Goal: Information Seeking & Learning: Understand process/instructions

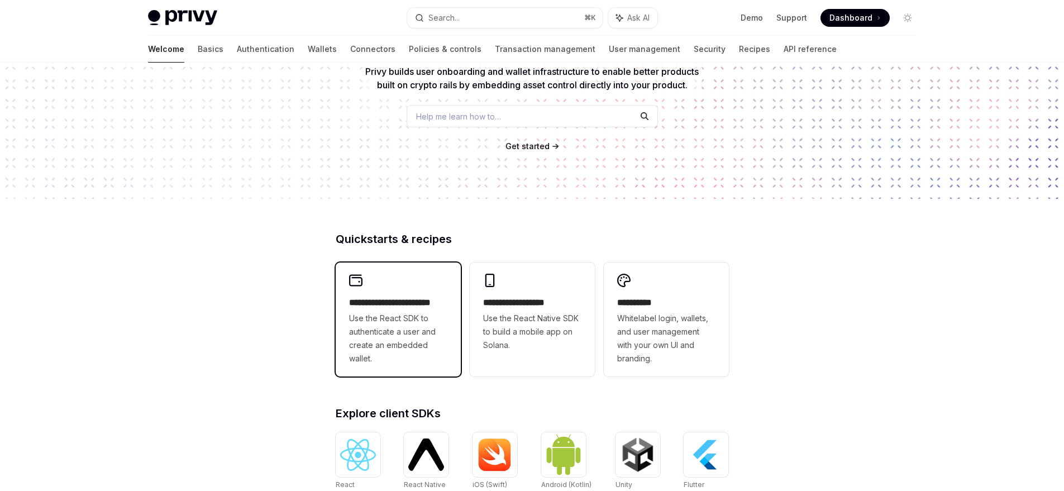
scroll to position [115, 0]
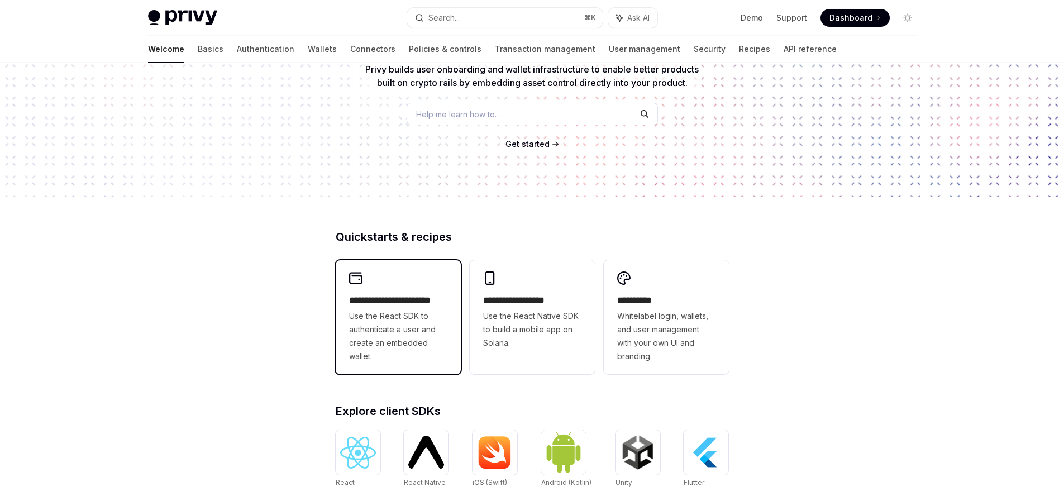
click at [406, 353] on span "Use the React SDK to authenticate a user and create an embedded wallet." at bounding box center [398, 337] width 98 height 54
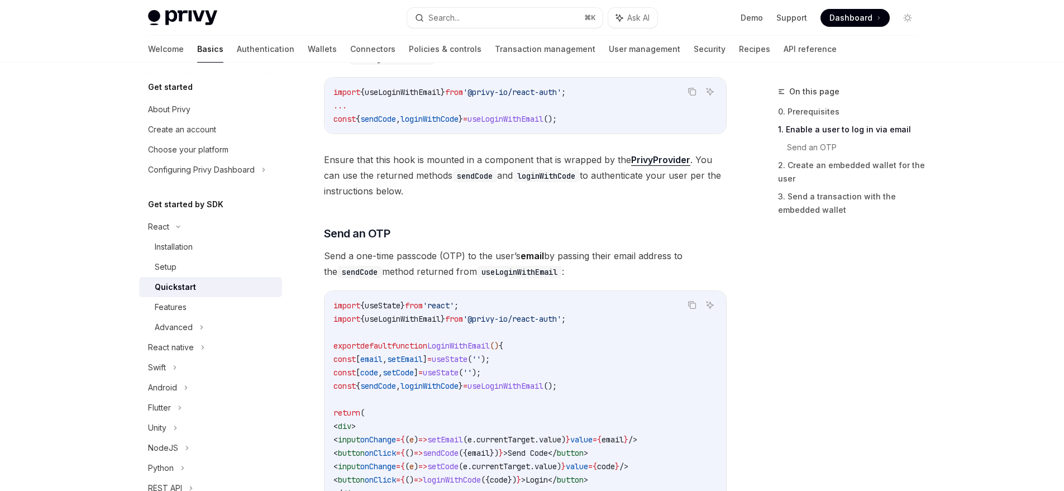
scroll to position [438, 0]
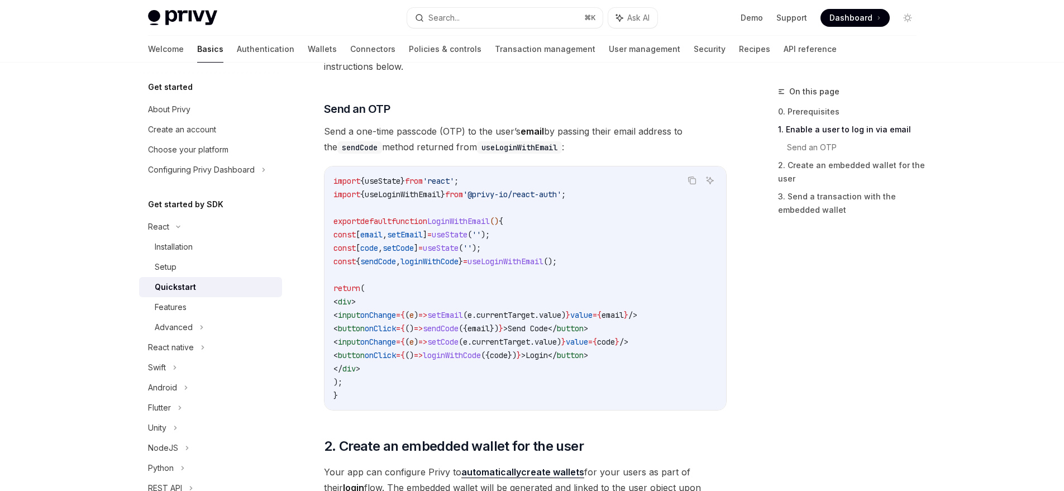
type textarea "*"
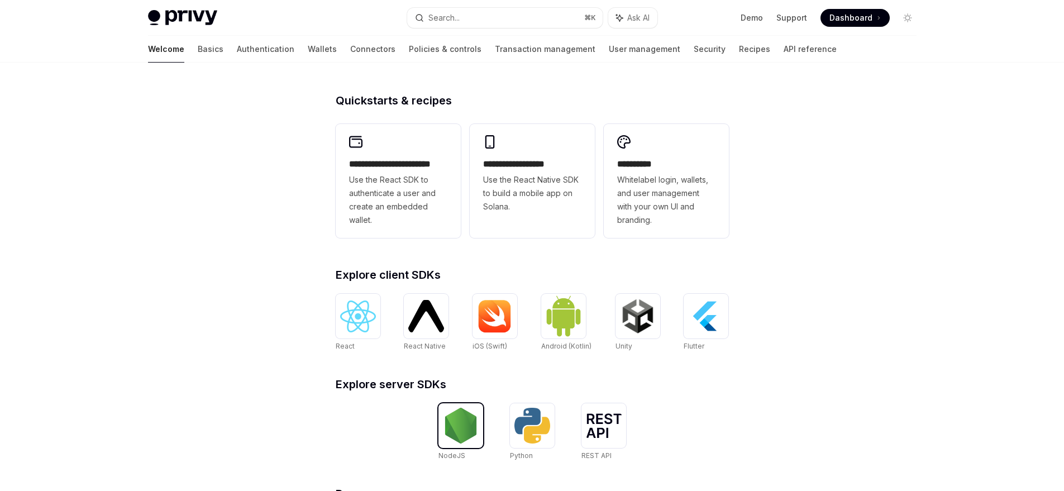
scroll to position [315, 0]
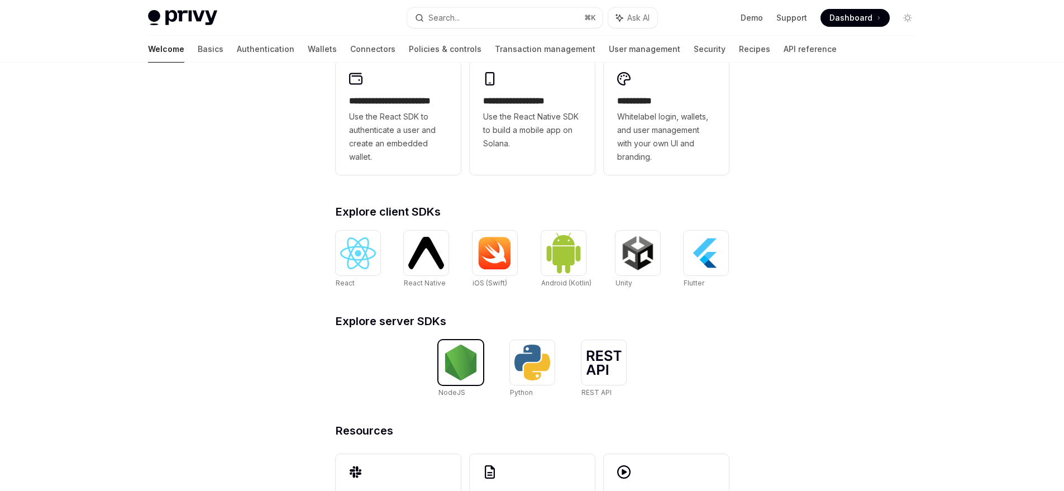
click at [463, 355] on img at bounding box center [461, 363] width 36 height 36
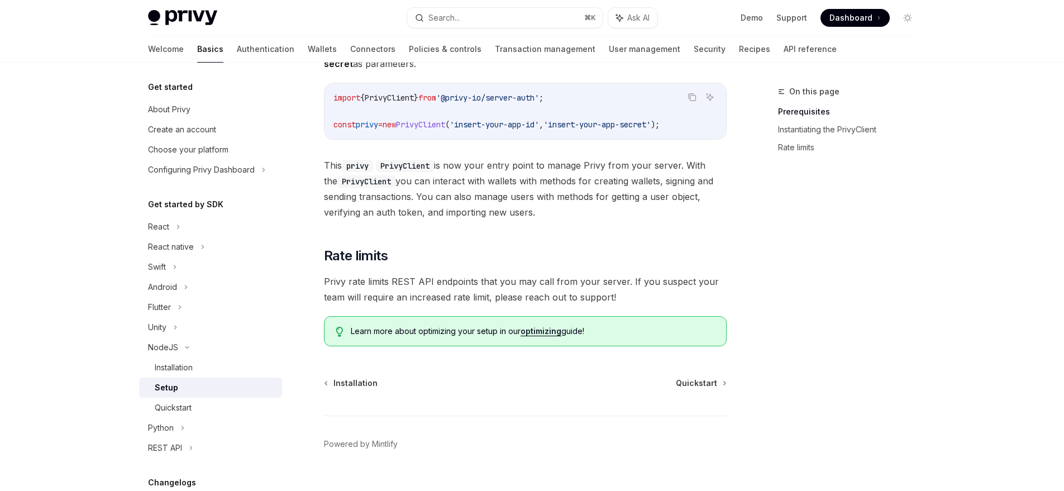
scroll to position [265, 0]
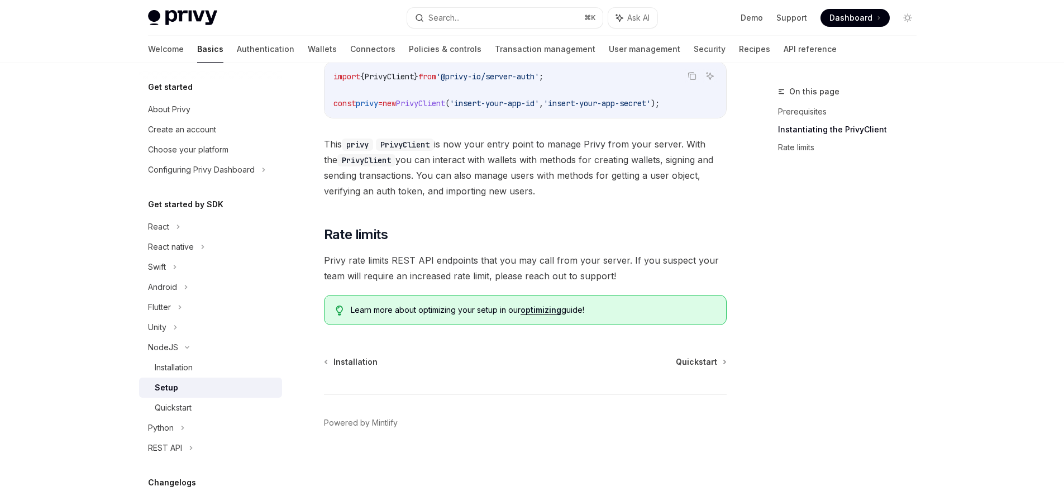
click at [401, 260] on span "Privy rate limits REST API endpoints that you may call from your server. If you…" at bounding box center [525, 268] width 403 height 31
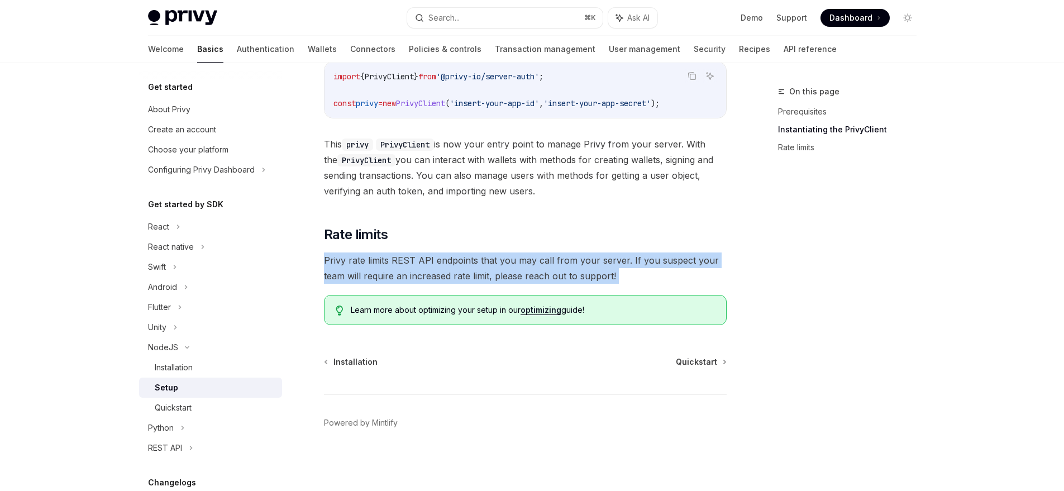
click at [401, 260] on span "Privy rate limits REST API endpoints that you may call from your server. If you…" at bounding box center [525, 268] width 403 height 31
click at [394, 239] on div at bounding box center [394, 239] width 0 height 0
click at [409, 263] on span "Privy rate limits REST API endpoints that you may call from your server. If you…" at bounding box center [525, 268] width 403 height 31
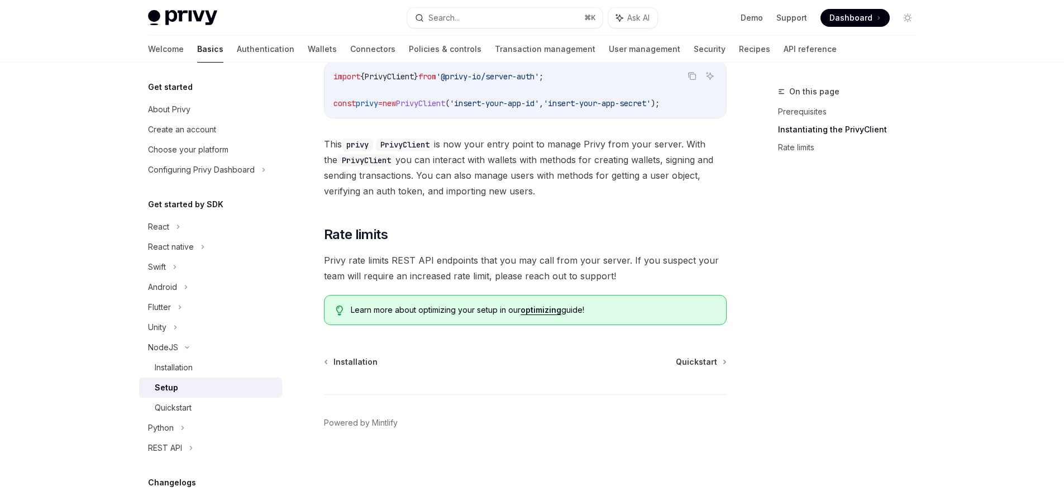
click at [409, 260] on span "Privy rate limits REST API endpoints that you may call from your server. If you…" at bounding box center [525, 268] width 403 height 31
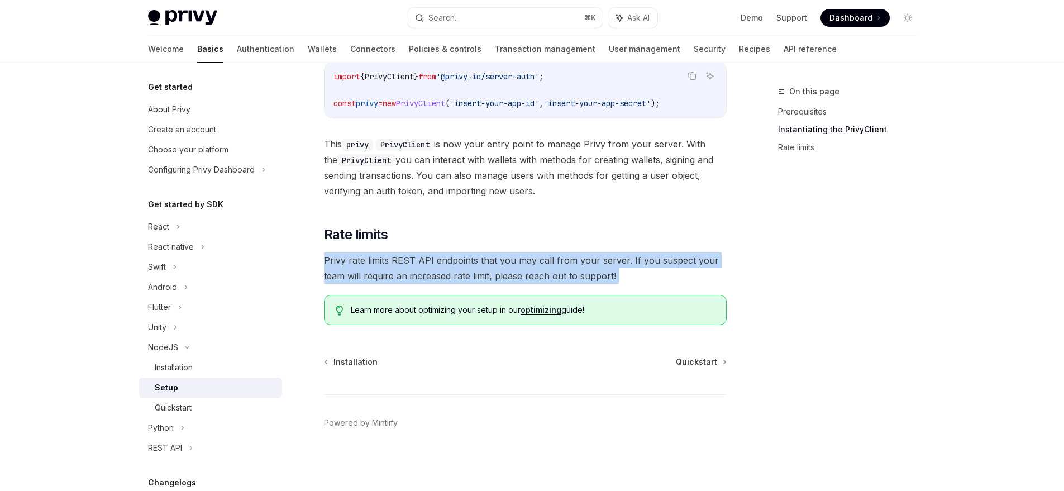
click at [409, 260] on span "Privy rate limits REST API endpoints that you may call from your server. If you…" at bounding box center [525, 268] width 403 height 31
click at [402, 239] on div at bounding box center [402, 239] width 0 height 0
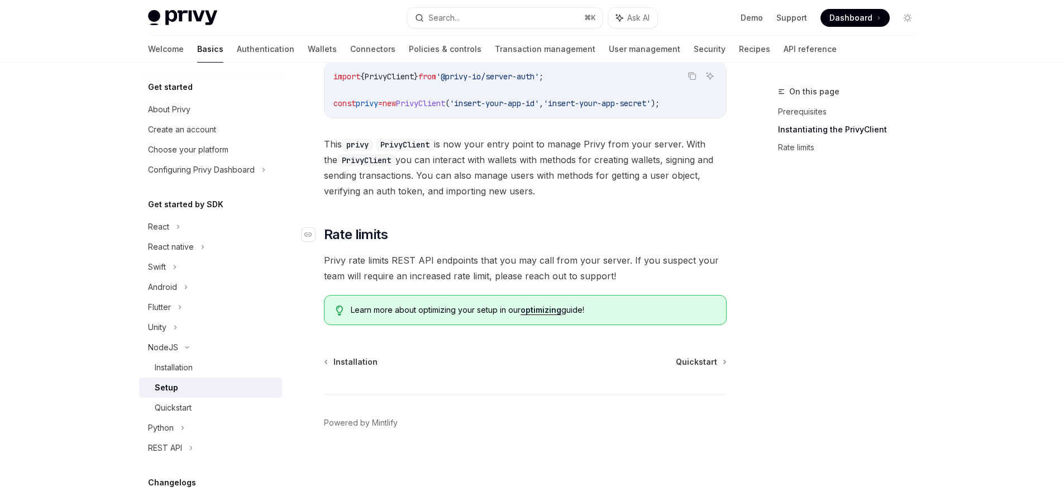
click at [349, 239] on span "Rate limits" at bounding box center [356, 235] width 64 height 18
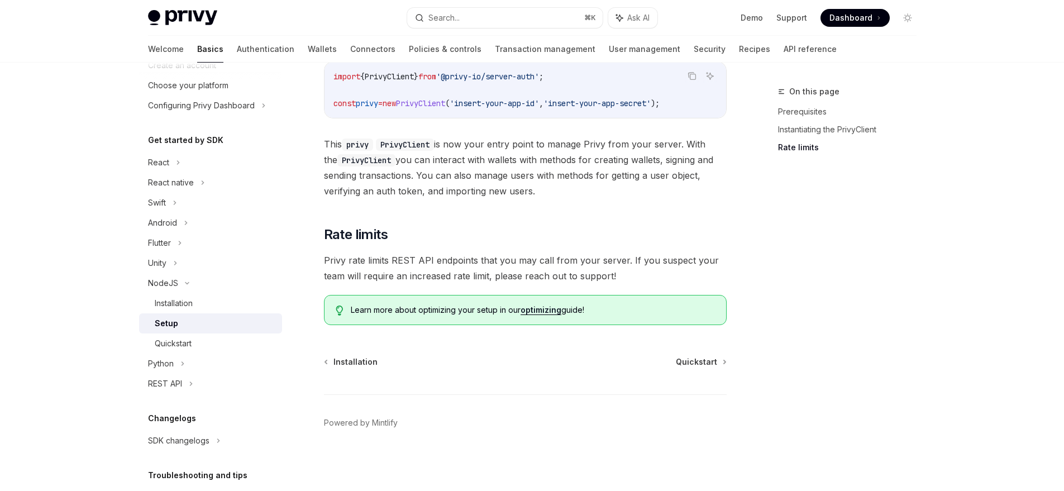
scroll to position [77, 0]
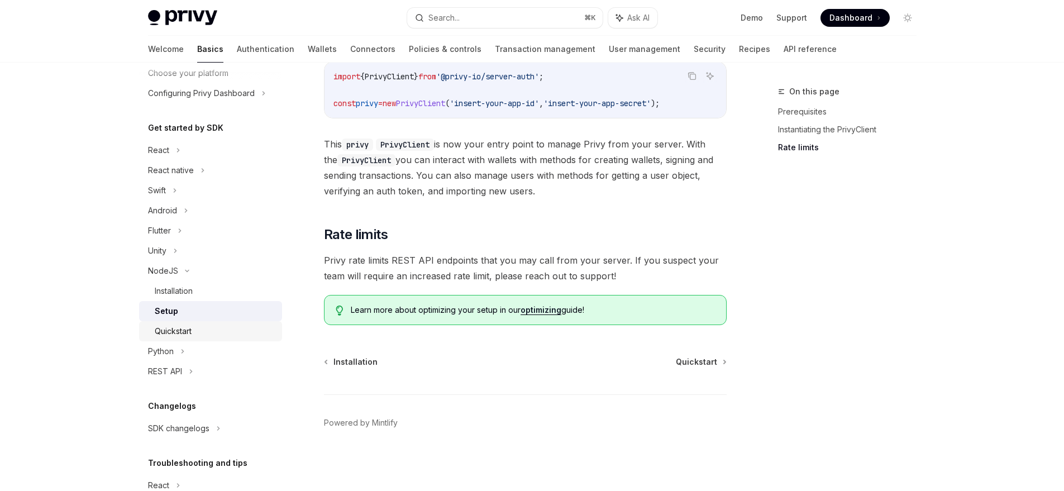
click at [173, 329] on div "Quickstart" at bounding box center [173, 331] width 37 height 13
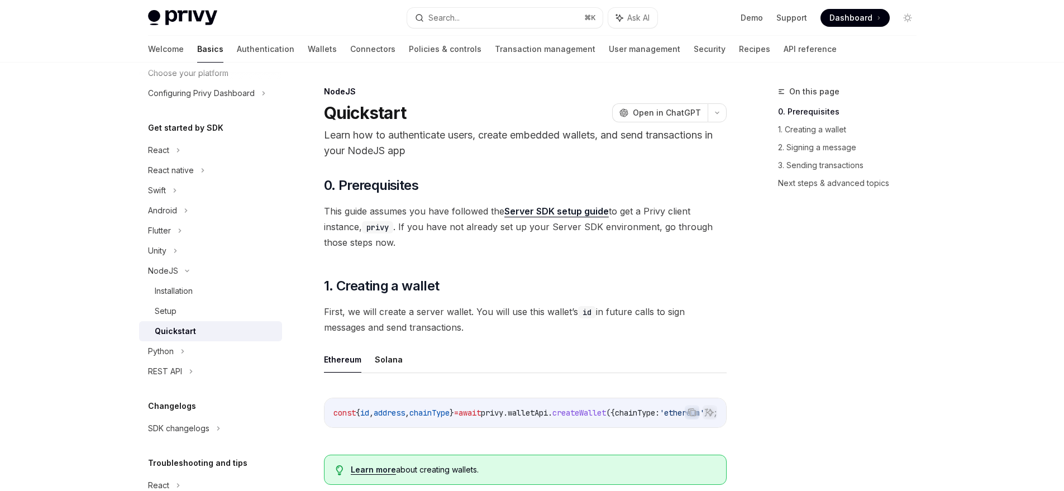
click at [852, 16] on span "Dashboard" at bounding box center [851, 17] width 43 height 11
click at [539, 215] on link "Server SDK setup guide" at bounding box center [557, 212] width 104 height 12
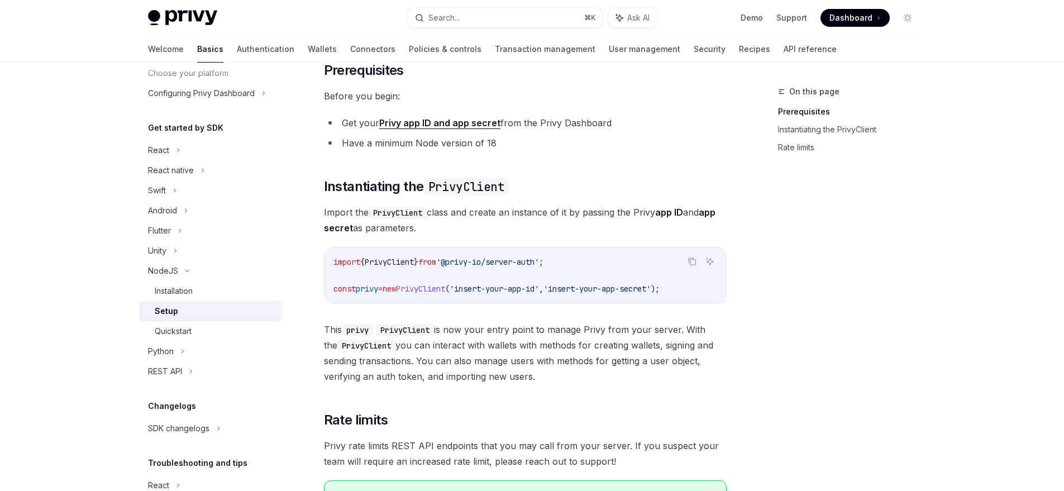
scroll to position [91, 0]
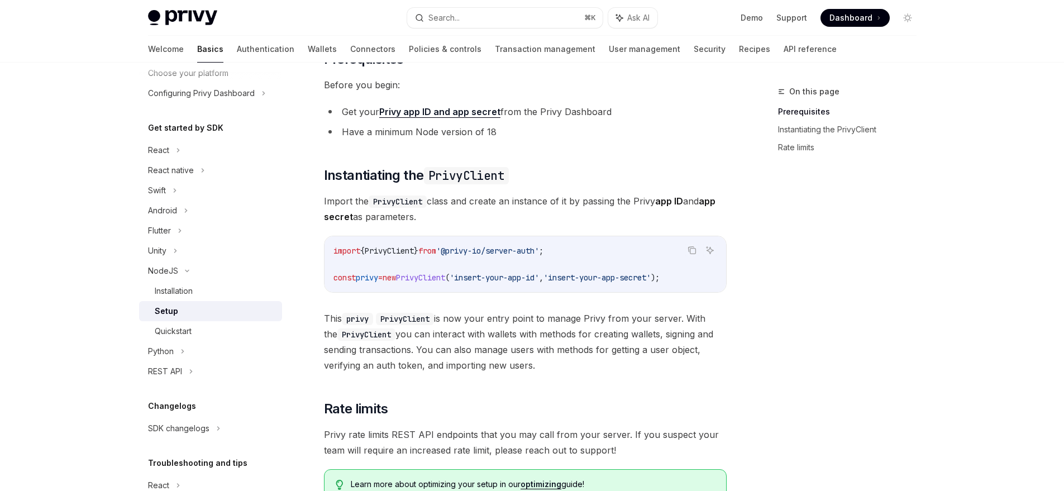
click at [510, 253] on span "'@privy-io/server-auth'" at bounding box center [487, 251] width 103 height 10
click at [511, 252] on span "'@privy-io/server-auth'" at bounding box center [487, 251] width 103 height 10
click at [473, 254] on span "'@privy-io/server-auth'" at bounding box center [487, 251] width 103 height 10
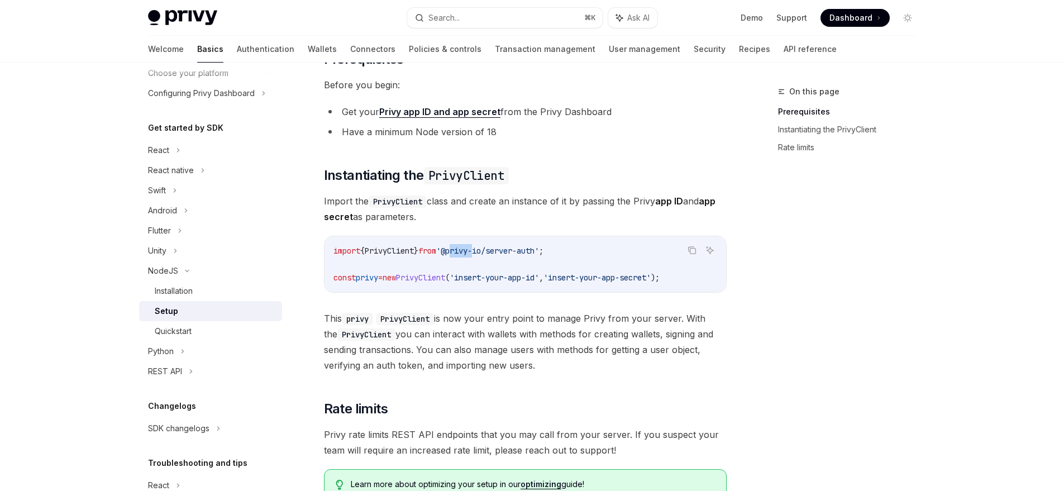
click at [474, 254] on span "'@privy-io/server-auth'" at bounding box center [487, 251] width 103 height 10
click at [482, 251] on span "'@privy-io/server-auth'" at bounding box center [487, 251] width 103 height 10
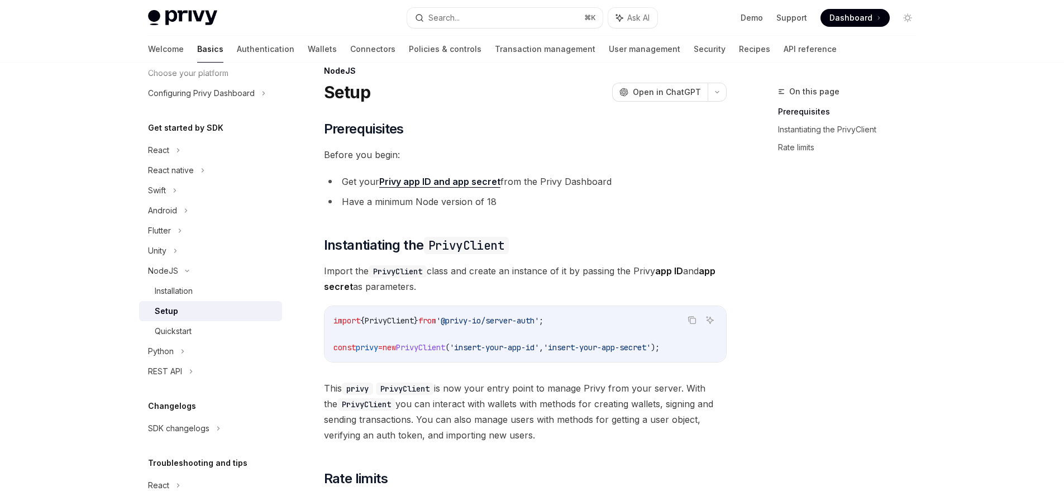
scroll to position [0, 0]
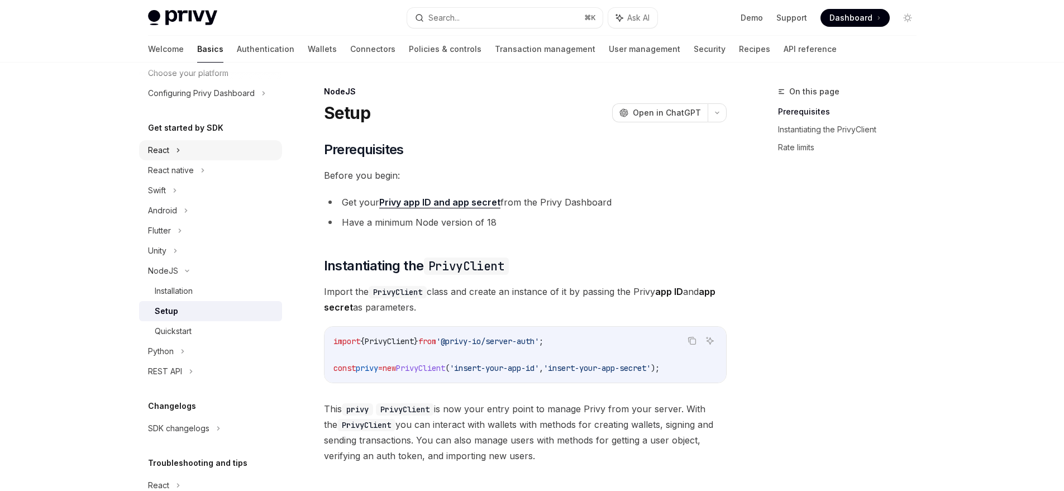
click at [167, 148] on div "React" at bounding box center [158, 150] width 21 height 13
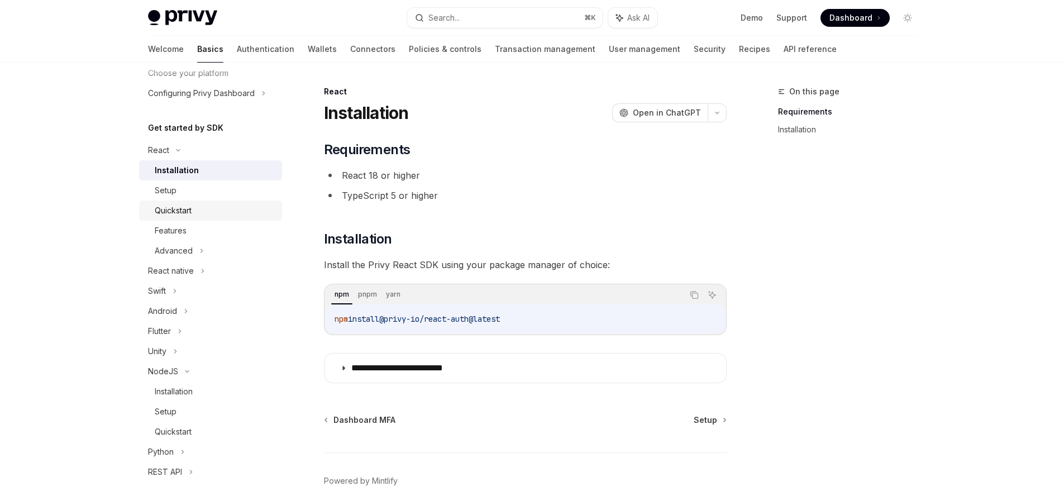
click at [180, 211] on div "Quickstart" at bounding box center [173, 210] width 37 height 13
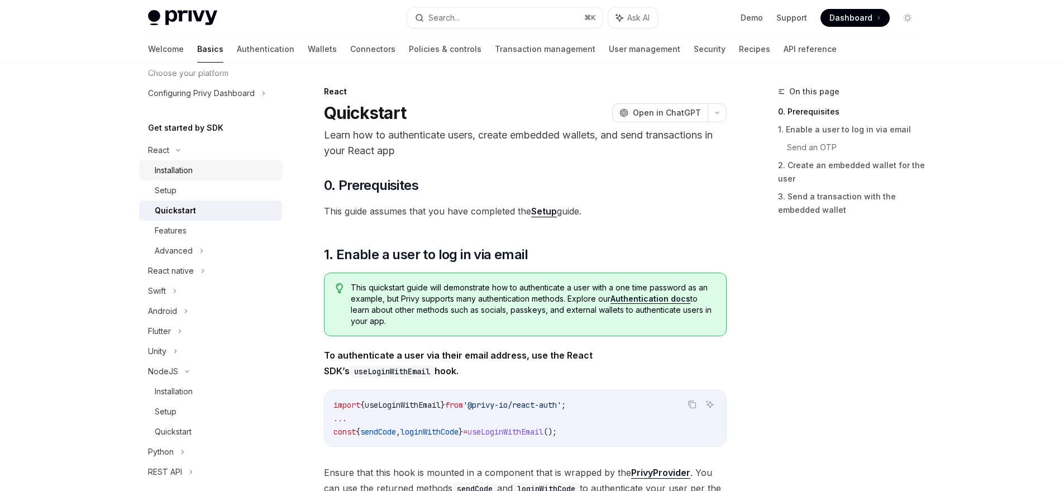
click at [176, 177] on div "Installation" at bounding box center [174, 170] width 38 height 13
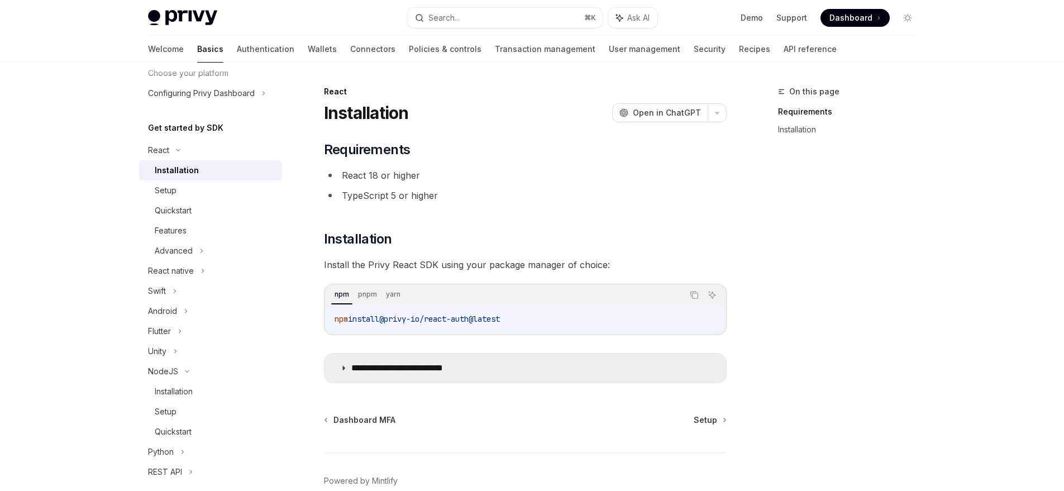
click at [365, 362] on summary "**********" at bounding box center [526, 368] width 402 height 29
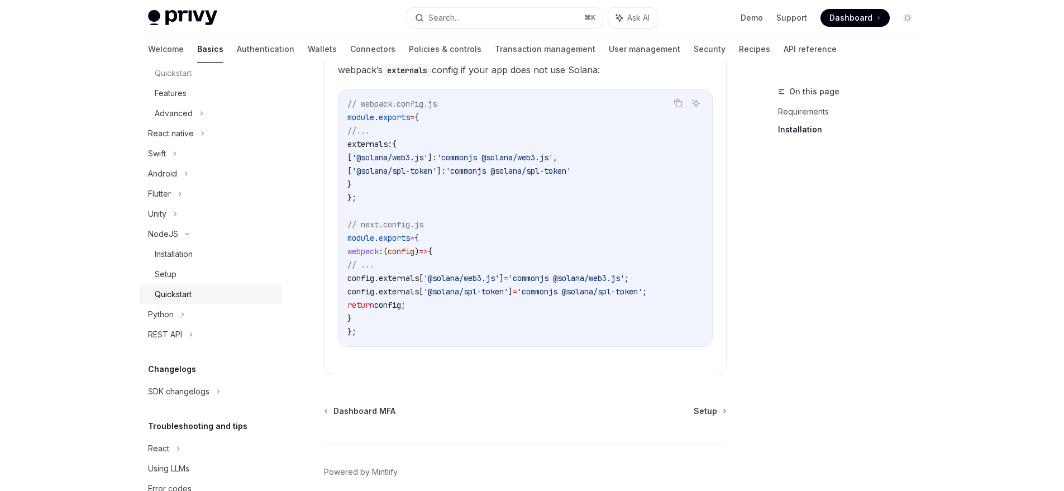
scroll to position [244, 0]
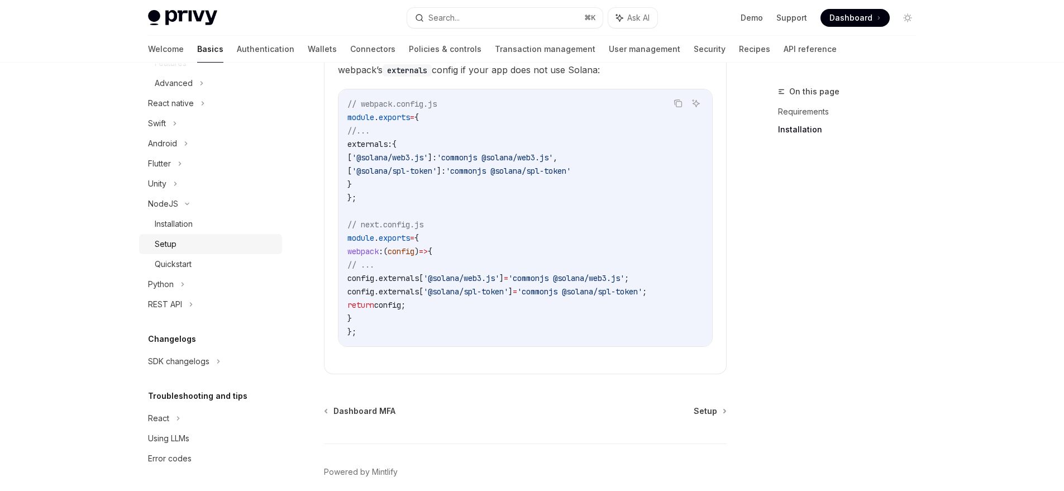
click at [168, 244] on div "Setup" at bounding box center [166, 243] width 22 height 13
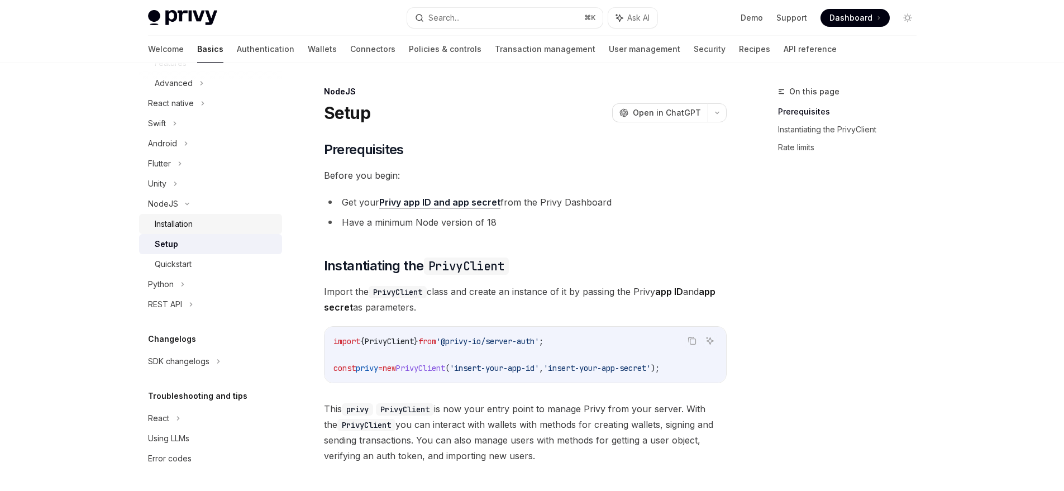
click at [180, 222] on div "Installation" at bounding box center [174, 223] width 38 height 13
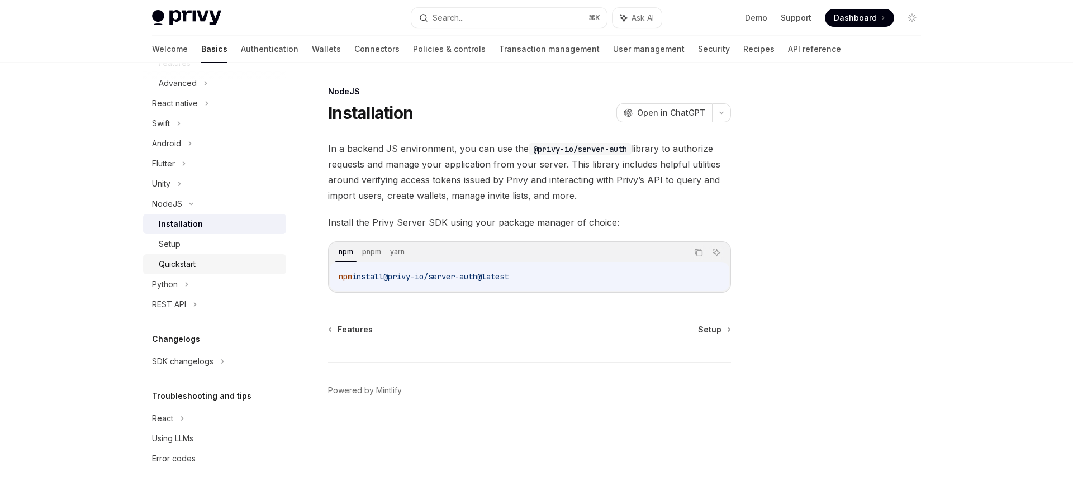
click at [177, 258] on div "Quickstart" at bounding box center [177, 264] width 37 height 13
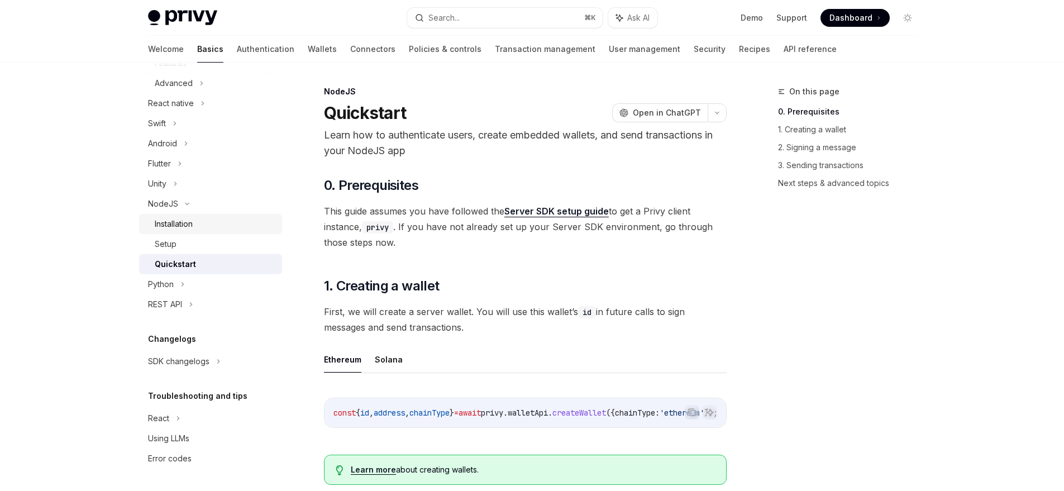
click at [180, 230] on link "Installation" at bounding box center [210, 224] width 143 height 20
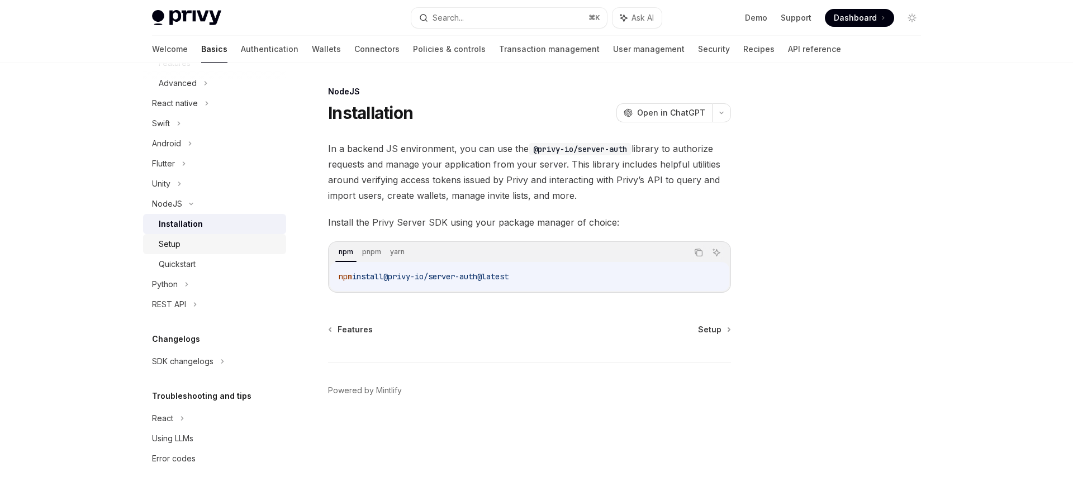
click at [191, 248] on div "Setup" at bounding box center [219, 243] width 121 height 13
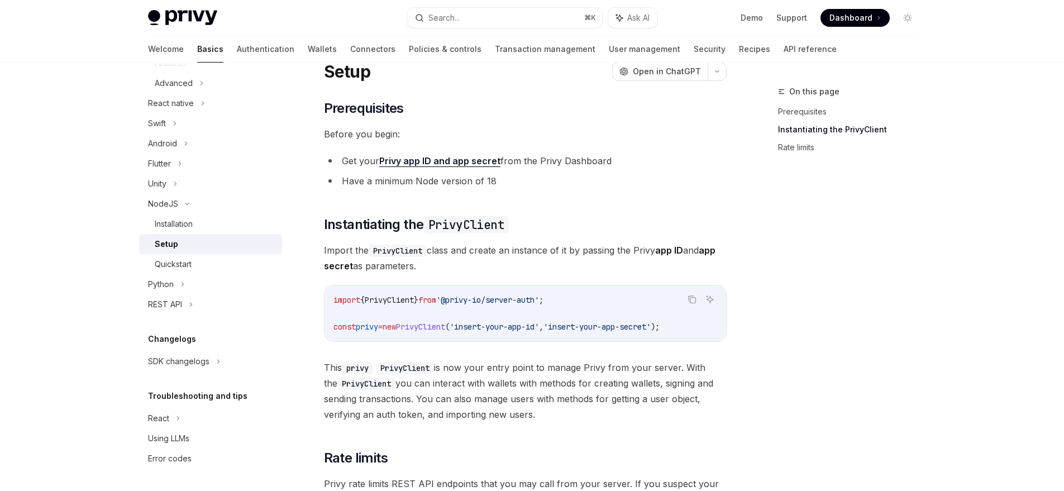
scroll to position [41, 0]
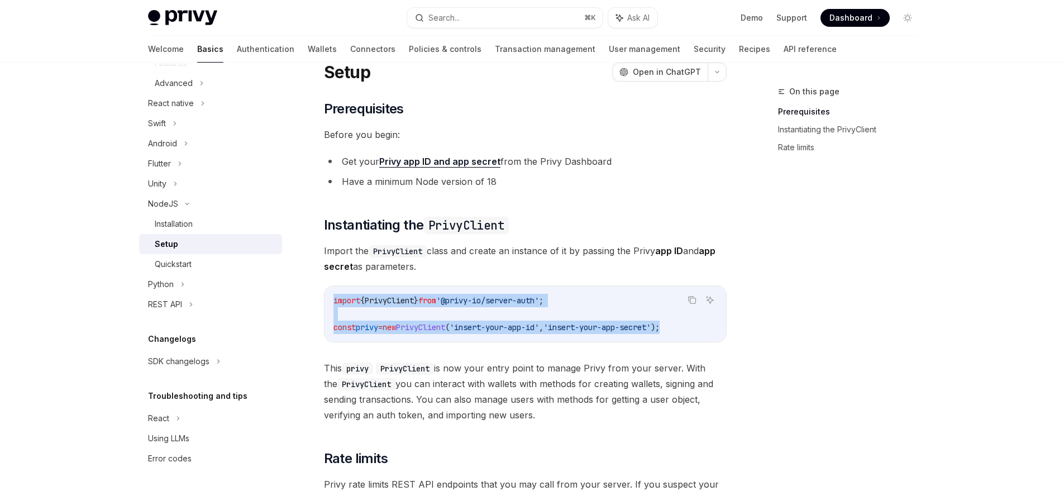
drag, startPoint x: 332, startPoint y: 301, endPoint x: 702, endPoint y: 324, distance: 370.6
click at [702, 324] on code "import { PrivyClient } from '@privy-io/server-auth' ; const privy = new PrivyCl…" at bounding box center [526, 314] width 384 height 40
copy code "import { PrivyClient } from '@privy-io/server-auth' ; const privy = new PrivyCl…"
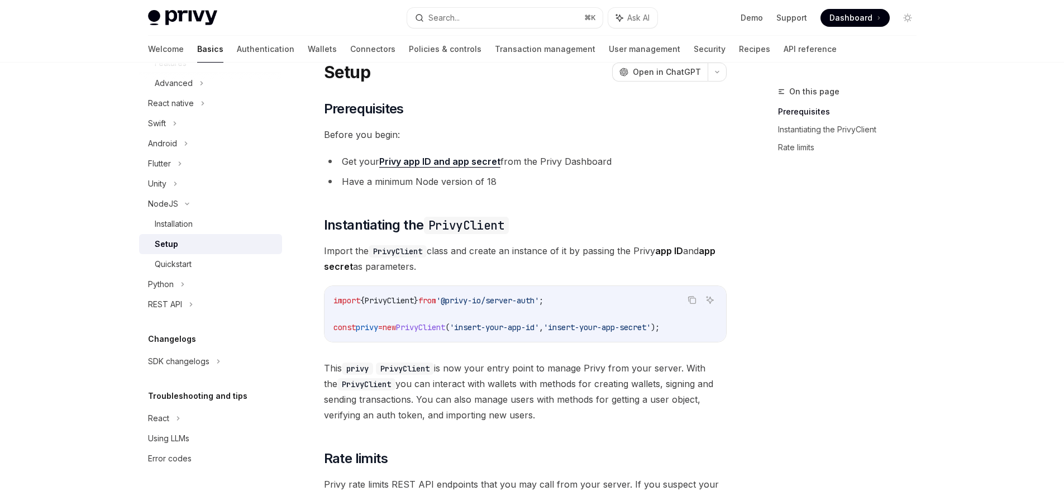
click at [505, 269] on span "Import the PrivyClient class and create an instance of it by passing the Privy …" at bounding box center [525, 258] width 403 height 31
drag, startPoint x: 460, startPoint y: 302, endPoint x: 559, endPoint y: 303, distance: 99.5
click at [539, 303] on span "'@privy-io/server-auth'" at bounding box center [487, 301] width 103 height 10
copy span "@privy-io/server-auth"
click at [657, 318] on code "import { PrivyClient } from '@privy-io/server-auth' ; const privy = new PrivyCl…" at bounding box center [526, 314] width 384 height 40
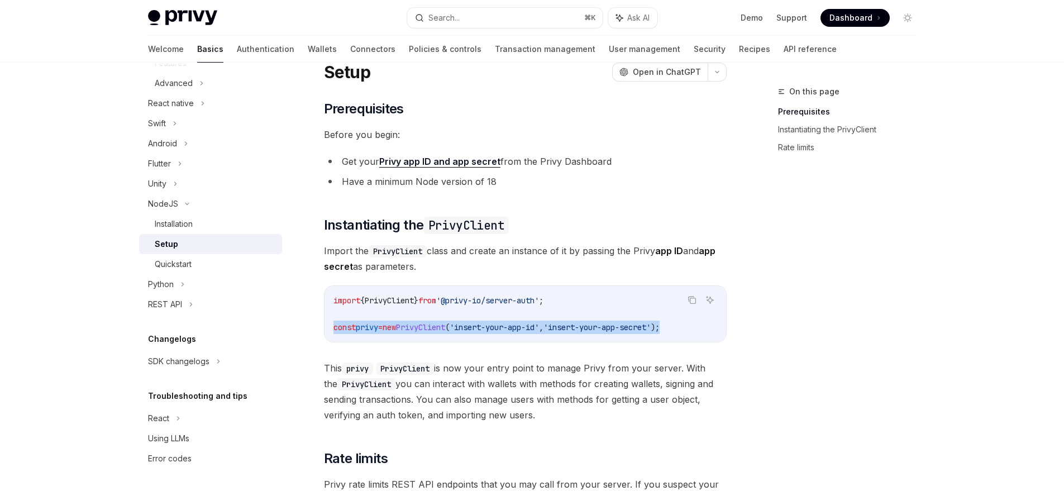
drag, startPoint x: 332, startPoint y: 329, endPoint x: 712, endPoint y: 331, distance: 380.5
click at [712, 331] on div "import { PrivyClient } from '@privy-io/server-auth' ; const privy = new PrivyCl…" at bounding box center [526, 314] width 402 height 56
copy span "const privy = new PrivyClient ( 'insert-your-app-id' , 'insert-your-app-secret'…"
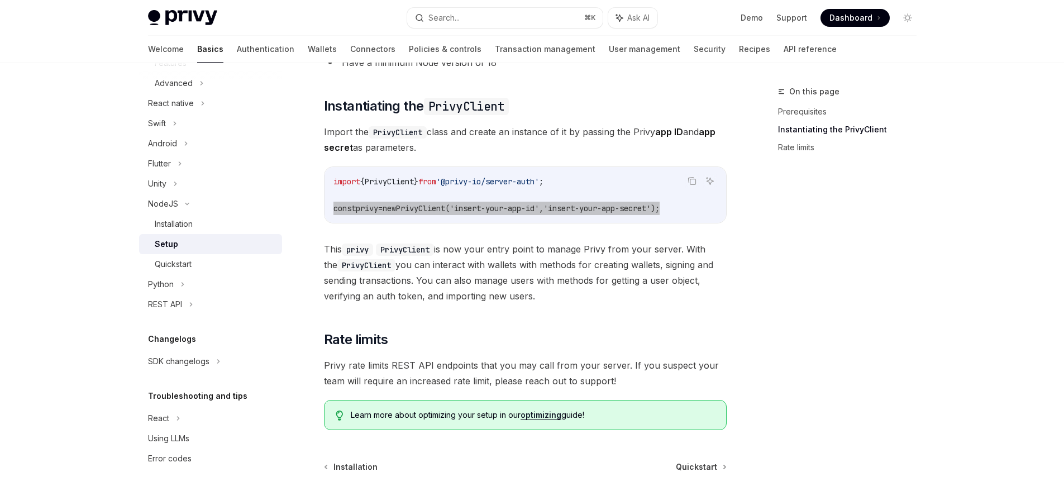
scroll to position [265, 0]
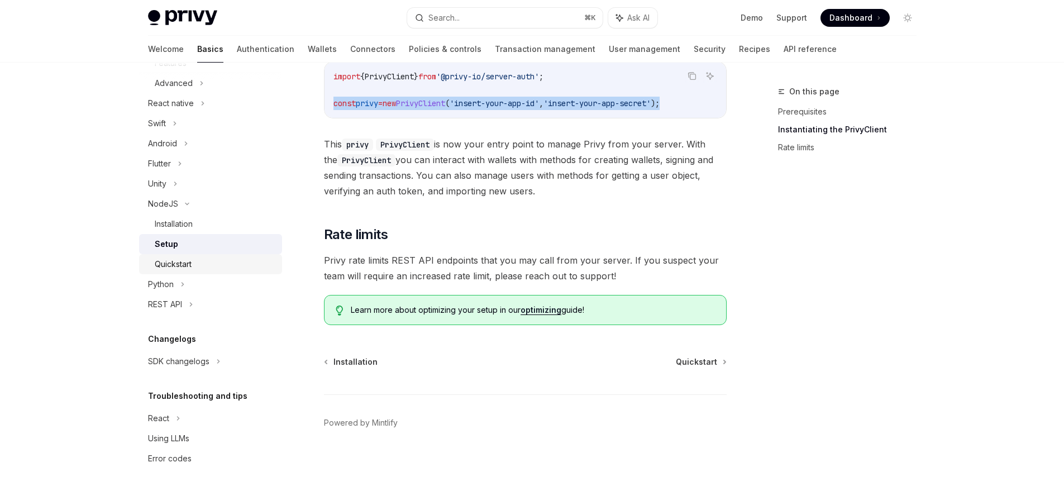
click at [178, 267] on div "Quickstart" at bounding box center [173, 264] width 37 height 13
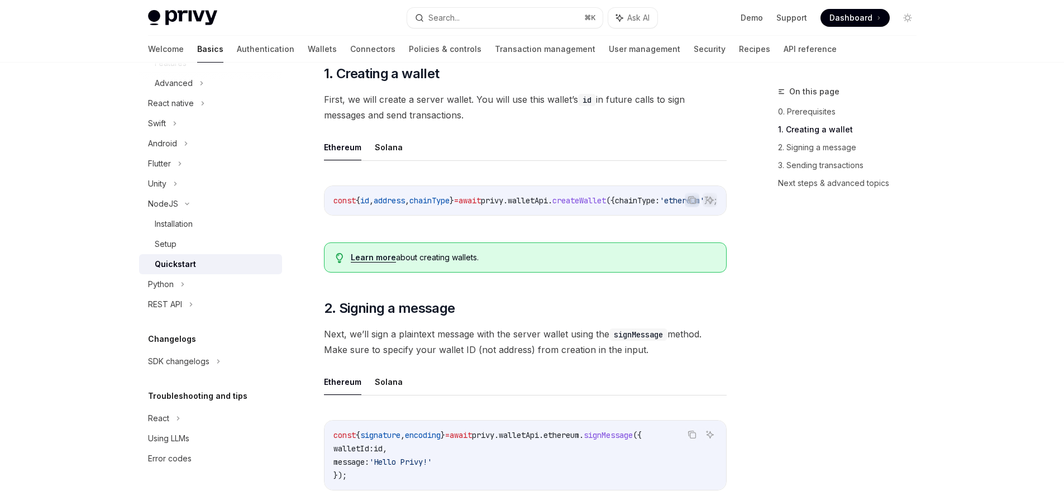
scroll to position [202, 0]
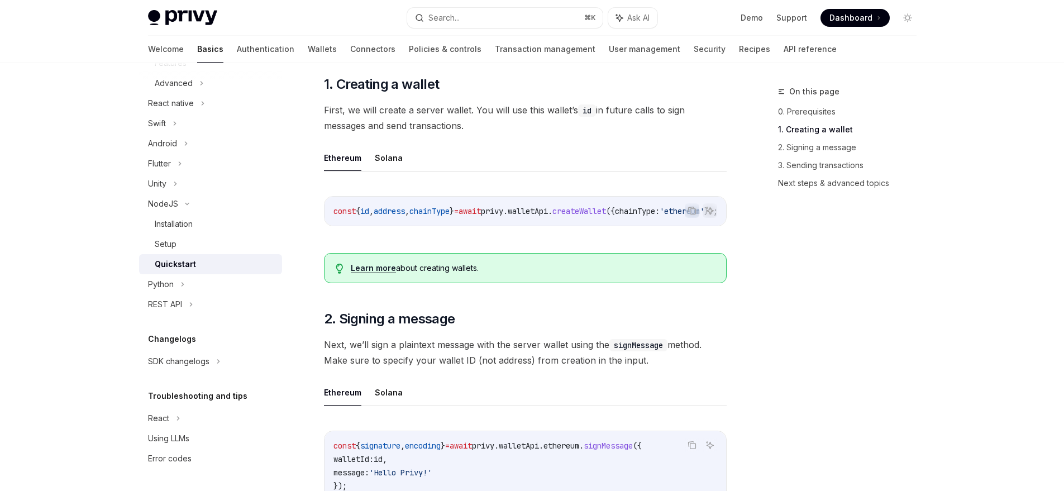
drag, startPoint x: 440, startPoint y: 225, endPoint x: 466, endPoint y: 224, distance: 25.7
click at [466, 224] on div "const { id , address , chainType } = await privy . walletApi . createWallet ({ …" at bounding box center [526, 211] width 402 height 29
click at [389, 163] on button "Solana" at bounding box center [389, 158] width 28 height 26
click at [350, 160] on button "Ethereum" at bounding box center [342, 158] width 37 height 26
click at [383, 159] on button "Solana" at bounding box center [389, 158] width 28 height 26
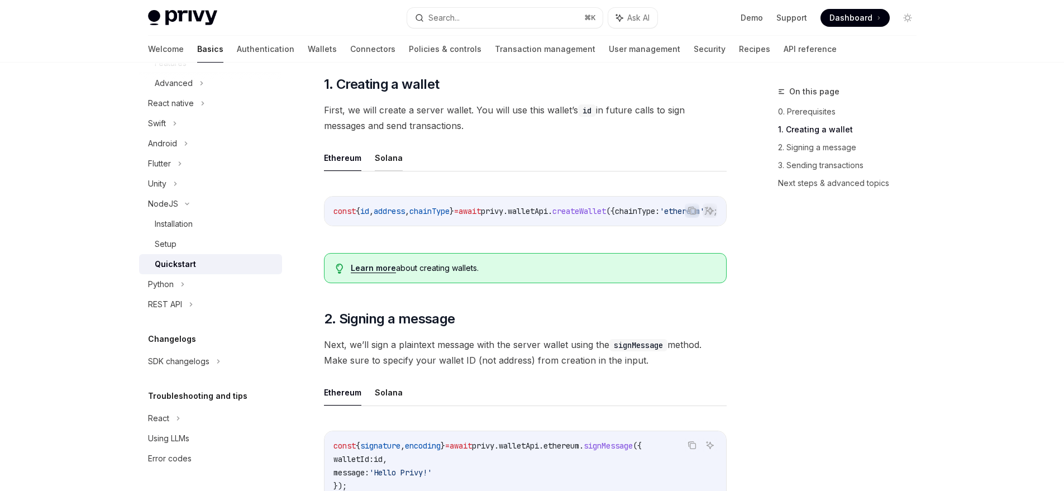
type textarea "*"
click at [692, 207] on icon "Copy the contents from the code block" at bounding box center [691, 209] width 6 height 5
click at [568, 112] on span "First, we will create a server wallet. You will use this wallet’s id in future …" at bounding box center [525, 117] width 403 height 31
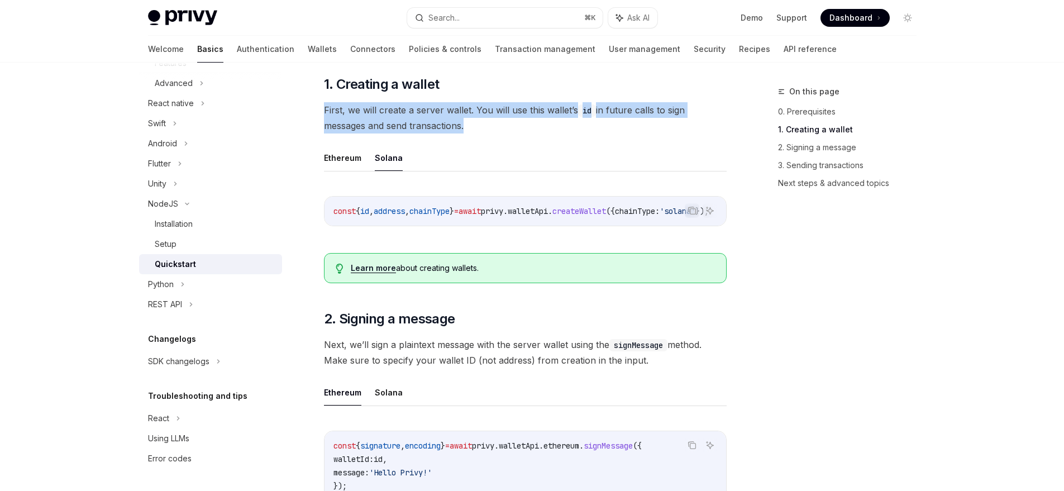
click at [568, 112] on span "First, we will create a server wallet. You will use this wallet’s id in future …" at bounding box center [525, 117] width 403 height 31
click at [561, 89] on div at bounding box center [561, 89] width 0 height 0
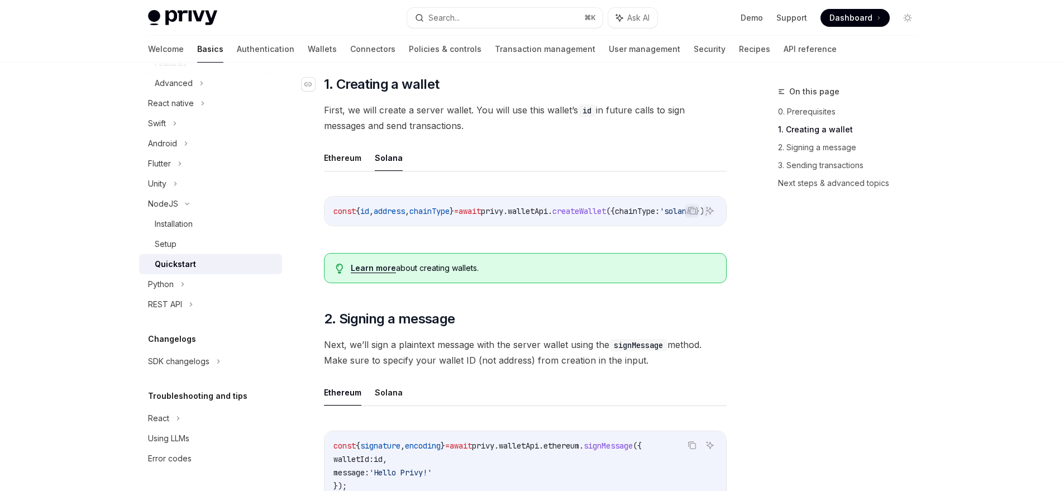
click at [569, 89] on h2 "​ 1. Creating a wallet" at bounding box center [525, 84] width 403 height 18
drag, startPoint x: 549, startPoint y: 225, endPoint x: 672, endPoint y: 225, distance: 122.9
click at [672, 225] on div "const { id , address , chainType } = await privy . walletApi . createWallet ({ …" at bounding box center [526, 211] width 402 height 29
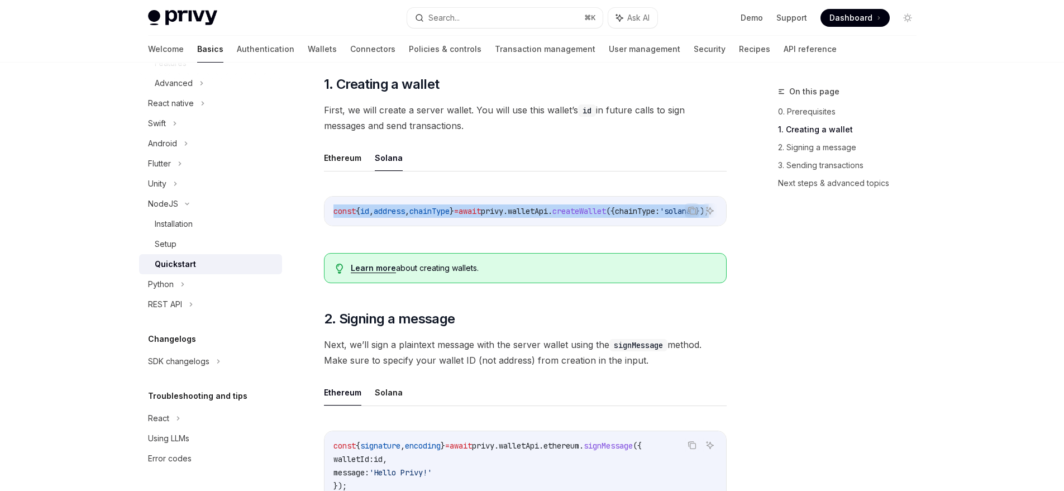
drag, startPoint x: 633, startPoint y: 225, endPoint x: 700, endPoint y: 227, distance: 67.1
click at [700, 226] on div "Copy Ask AI const { id , address , chainType } = await privy . walletApi . crea…" at bounding box center [525, 211] width 403 height 30
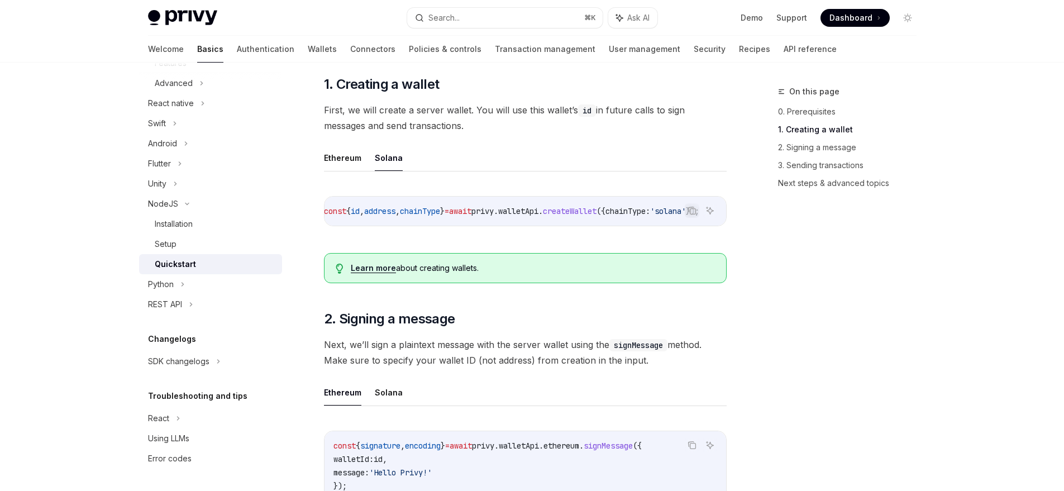
click at [610, 244] on div "Copy Ask AI const { id , address , chainType } = await privy . walletApi . crea…" at bounding box center [525, 214] width 403 height 59
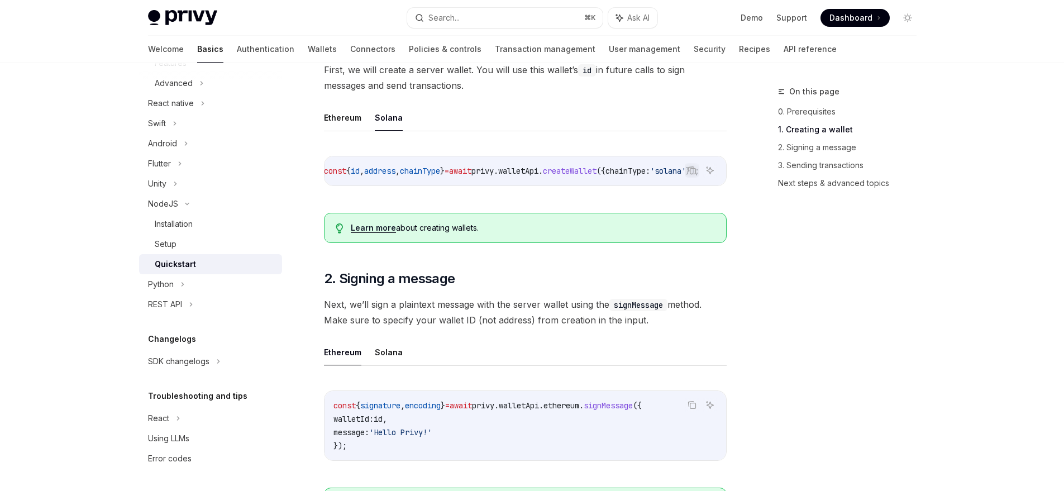
scroll to position [242, 0]
click at [691, 170] on icon "Copy the contents from the code block" at bounding box center [692, 169] width 9 height 9
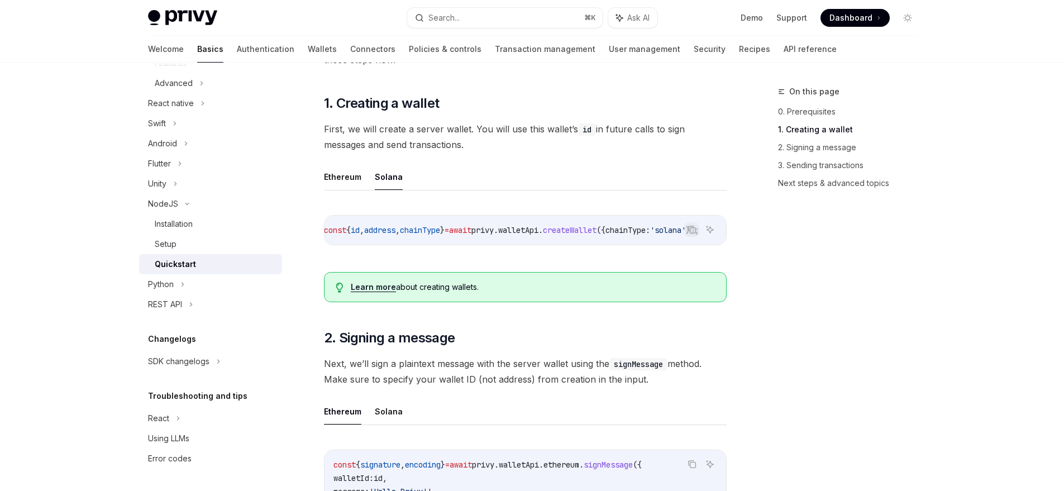
scroll to position [182, 0]
click at [404, 134] on span "First, we will create a server wallet. You will use this wallet’s id in future …" at bounding box center [525, 137] width 403 height 31
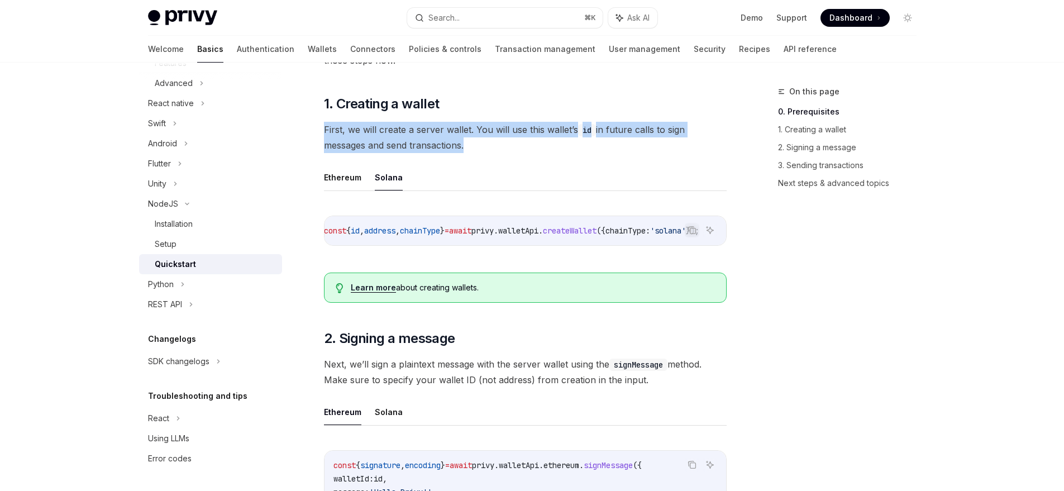
click at [404, 134] on span "First, we will create a server wallet. You will use this wallet’s id in future …" at bounding box center [525, 137] width 403 height 31
click at [397, 108] on div at bounding box center [397, 108] width 0 height 0
click at [404, 125] on span "First, we will create a server wallet. You will use this wallet’s id in future …" at bounding box center [525, 137] width 403 height 31
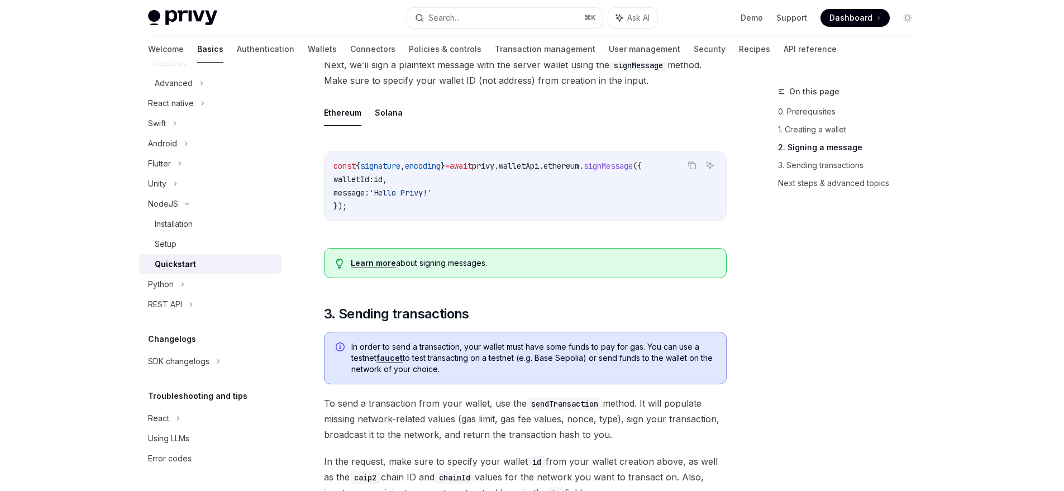
scroll to position [482, 0]
click at [380, 227] on div "Copy Ask AI const { signature , encoding } = await privy . walletApi . ethereum…" at bounding box center [525, 188] width 403 height 99
click at [383, 182] on span "id" at bounding box center [378, 179] width 9 height 10
click at [383, 184] on span "id" at bounding box center [378, 179] width 9 height 10
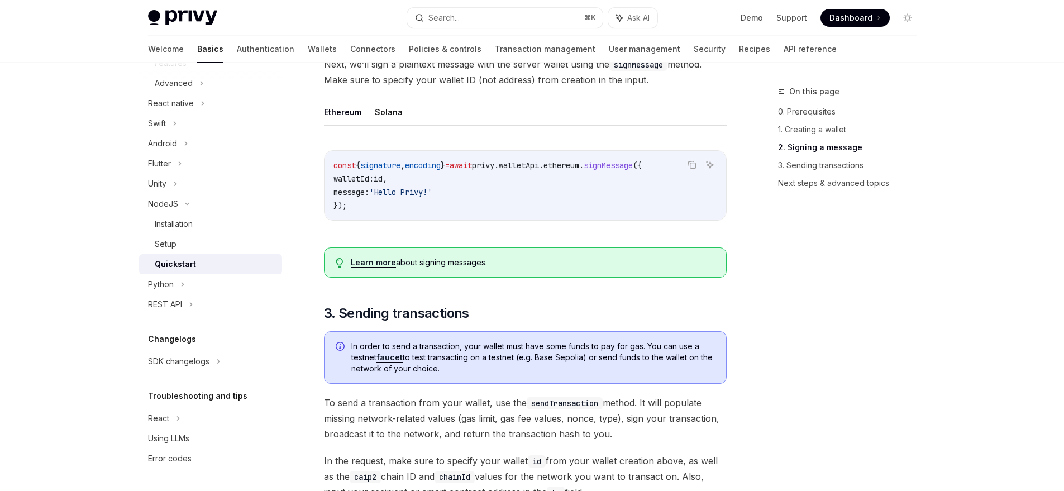
click at [383, 184] on span "id" at bounding box center [378, 179] width 9 height 10
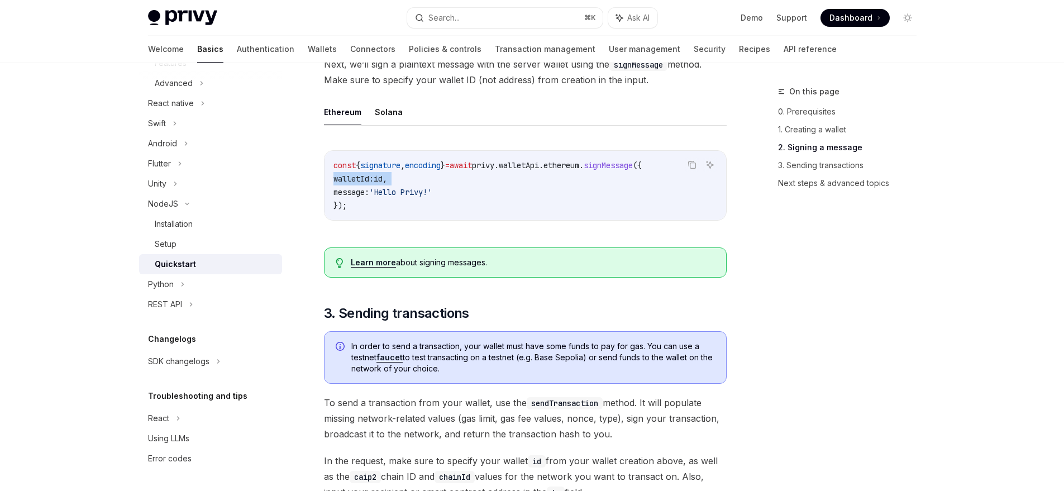
click at [383, 184] on span "id" at bounding box center [378, 179] width 9 height 10
click at [378, 210] on code "const { signature , encoding } = await privy . walletApi . ethereum . signMessa…" at bounding box center [526, 186] width 384 height 54
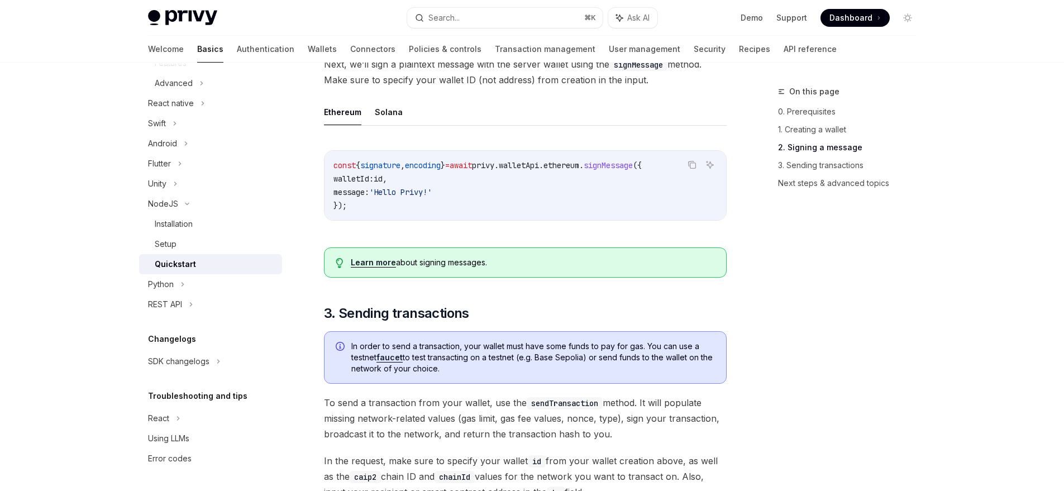
click at [383, 184] on span "id" at bounding box center [378, 179] width 9 height 10
click at [369, 194] on span "message:" at bounding box center [352, 192] width 36 height 10
click at [383, 183] on span "id" at bounding box center [378, 179] width 9 height 10
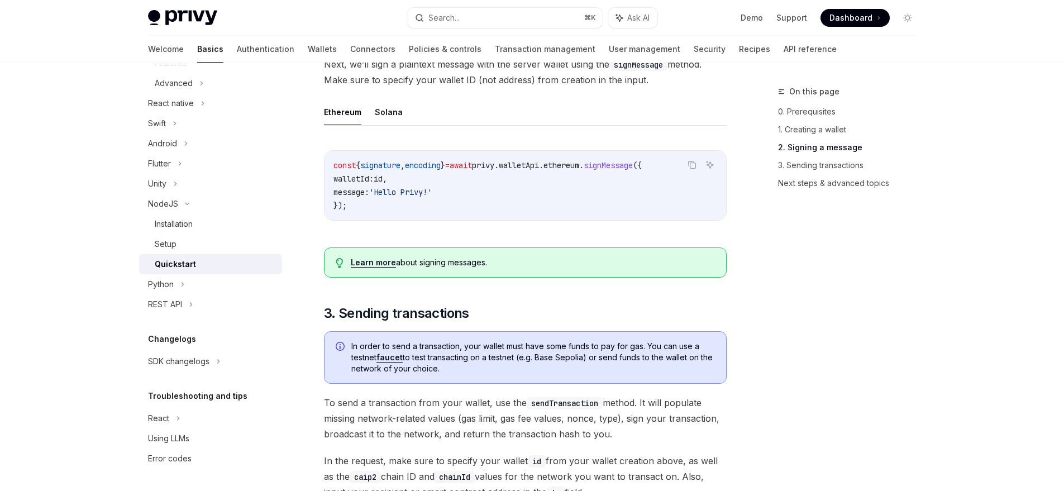
click at [383, 184] on span "id" at bounding box center [378, 179] width 9 height 10
click at [432, 197] on span "'Hello Privy!'" at bounding box center [400, 192] width 63 height 10
click at [383, 184] on span "id" at bounding box center [378, 179] width 9 height 10
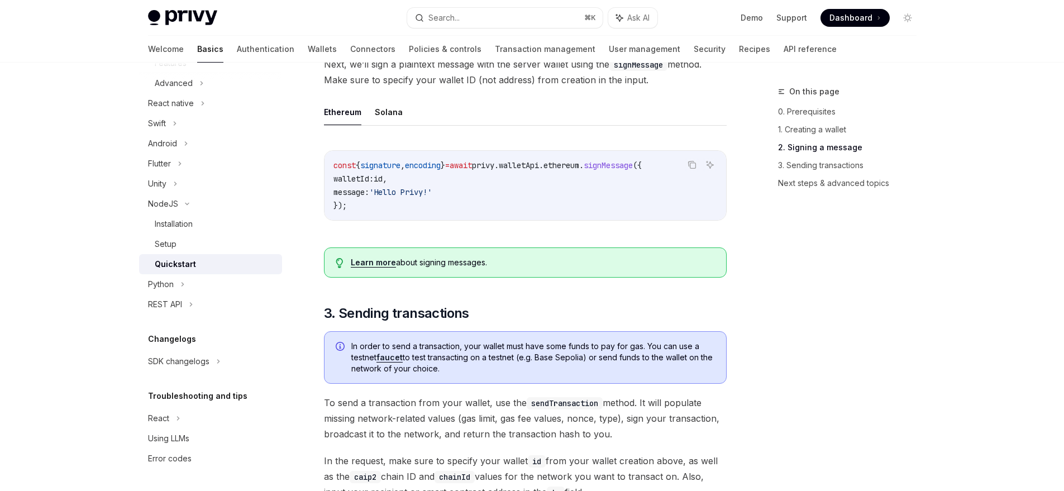
click at [454, 188] on code "const { signature , encoding } = await privy . walletApi . ethereum . signMessa…" at bounding box center [526, 186] width 384 height 54
click at [387, 117] on button "Solana" at bounding box center [389, 112] width 28 height 26
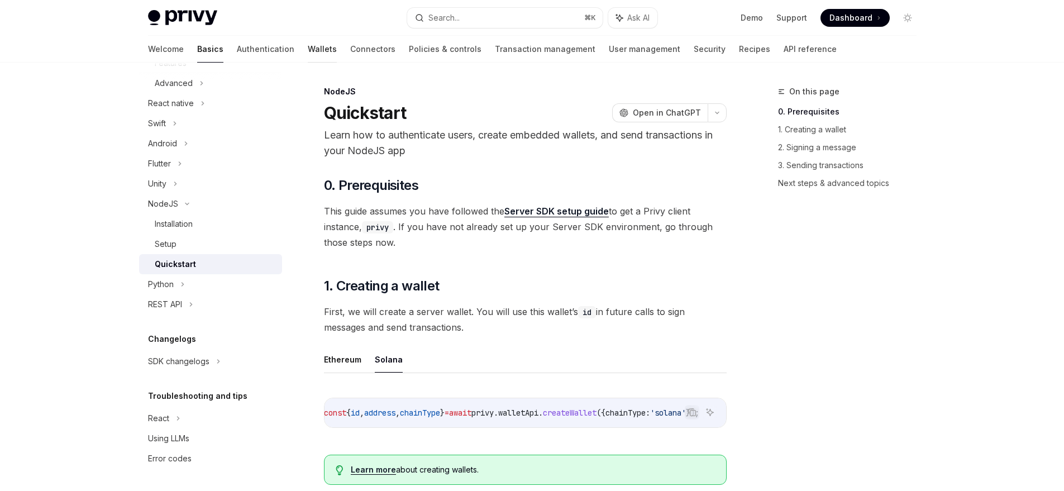
click at [308, 47] on link "Wallets" at bounding box center [322, 49] width 29 height 27
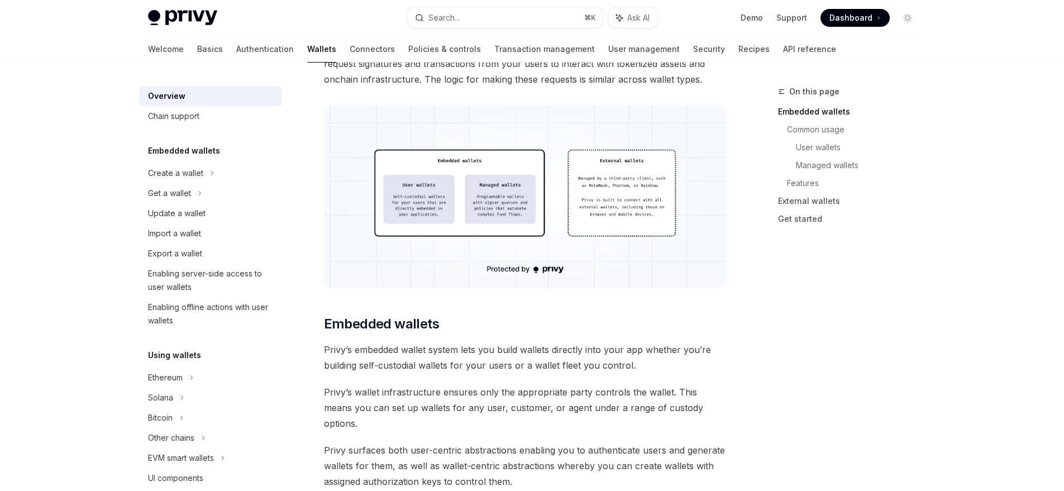
scroll to position [287, 0]
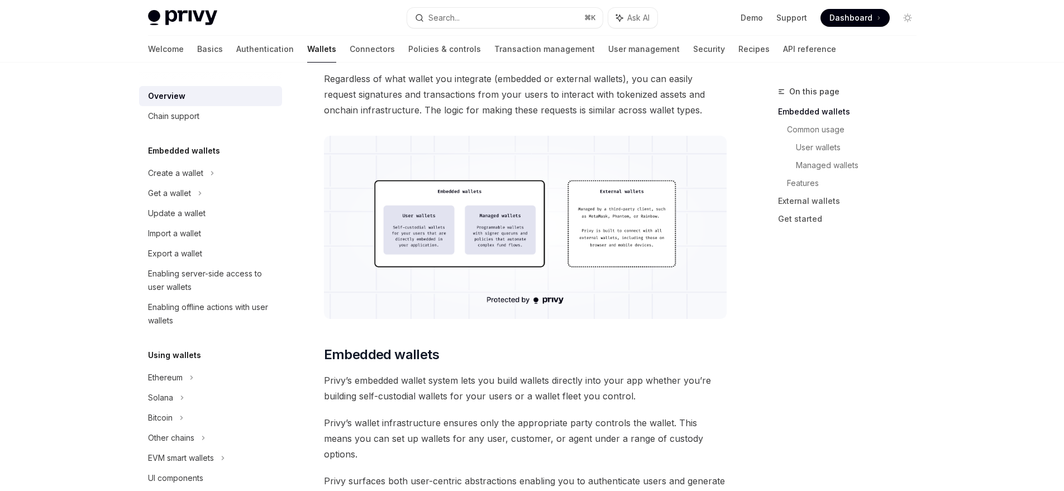
click at [479, 250] on img at bounding box center [525, 227] width 403 height 183
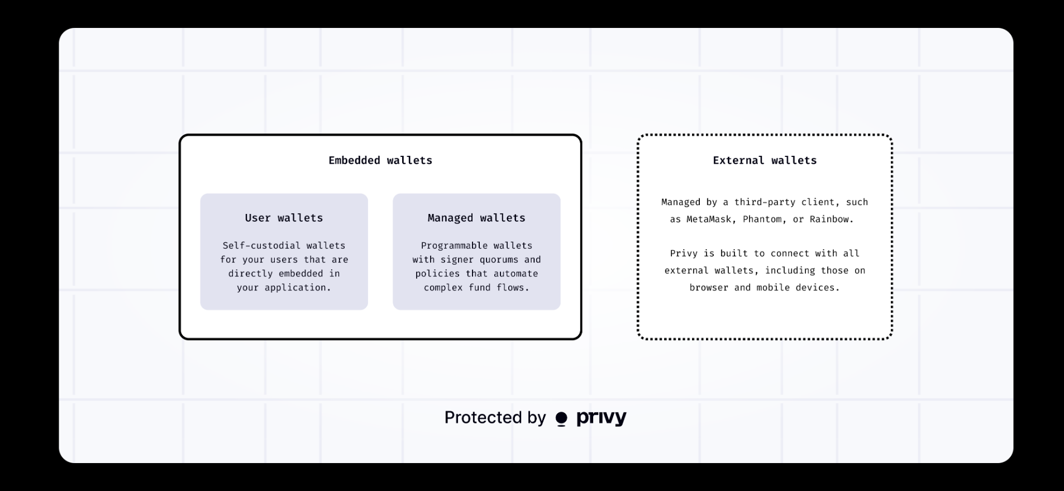
click at [488, 215] on img at bounding box center [536, 245] width 955 height 435
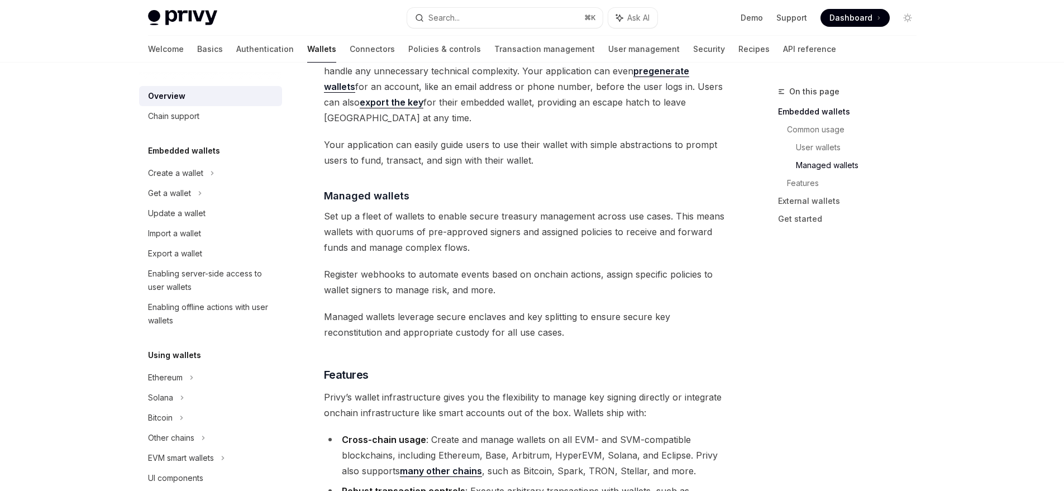
scroll to position [958, 0]
click at [183, 180] on div "Create a wallet" at bounding box center [210, 173] width 143 height 20
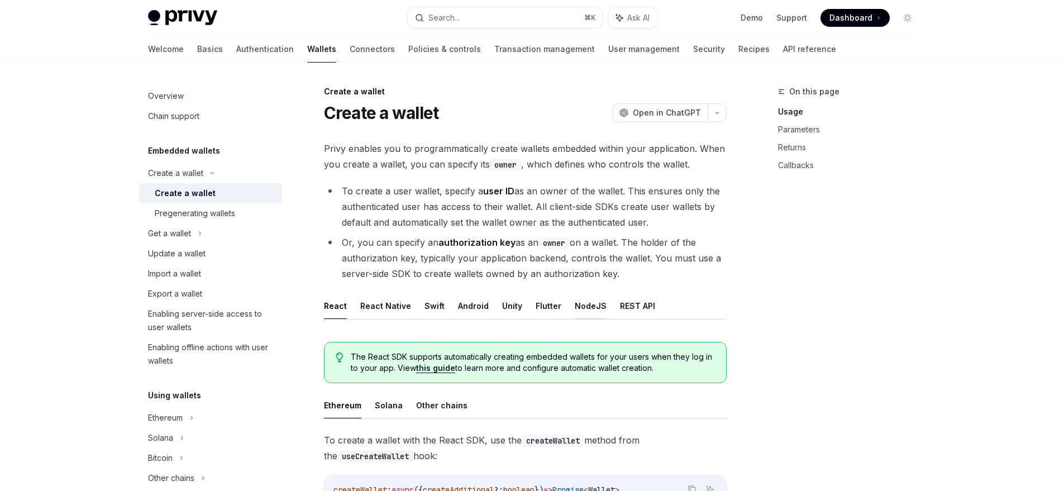
click at [592, 311] on button "NodeJS" at bounding box center [591, 306] width 32 height 26
type textarea "*"
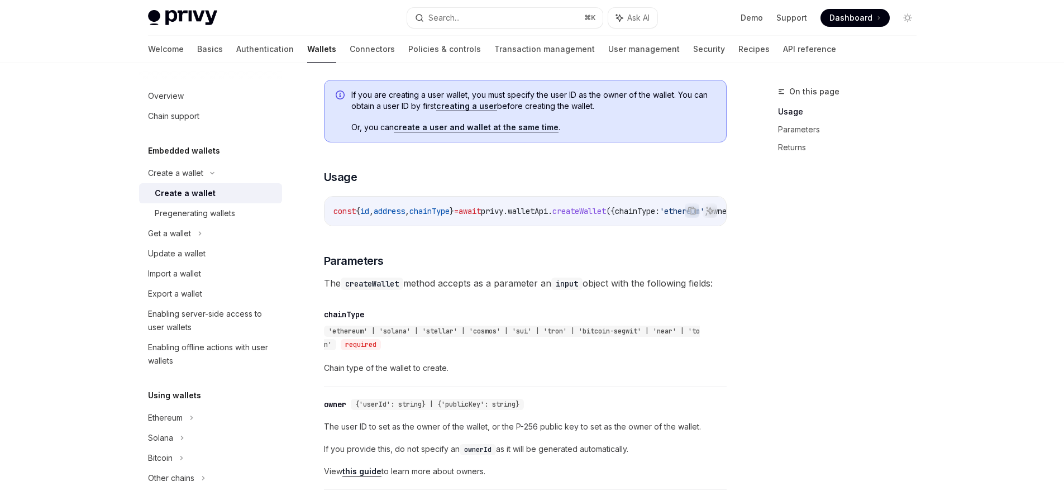
scroll to position [351, 0]
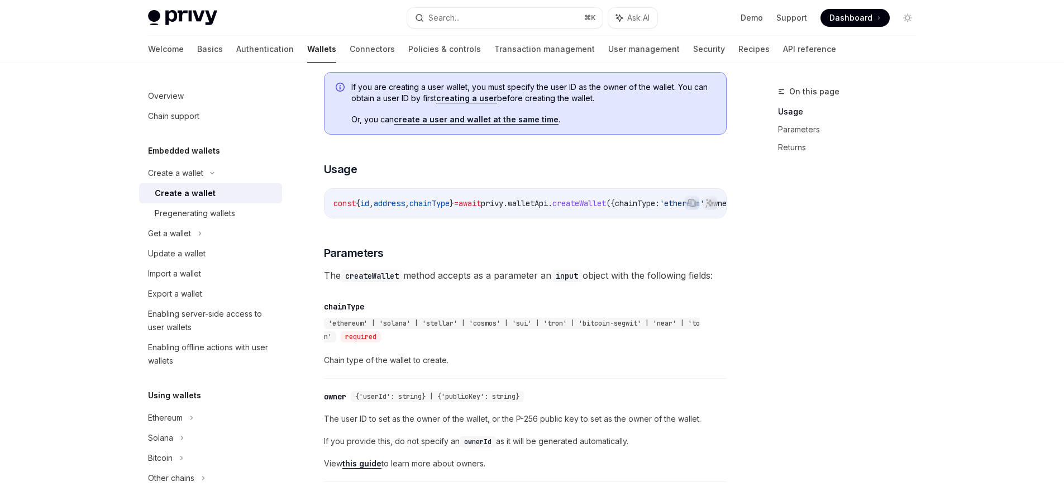
click at [546, 330] on span "'ethereum' | 'solana' | 'stellar' | 'cosmos' | 'sui' | 'tron' | 'bitcoin-segwit…" at bounding box center [512, 330] width 376 height 22
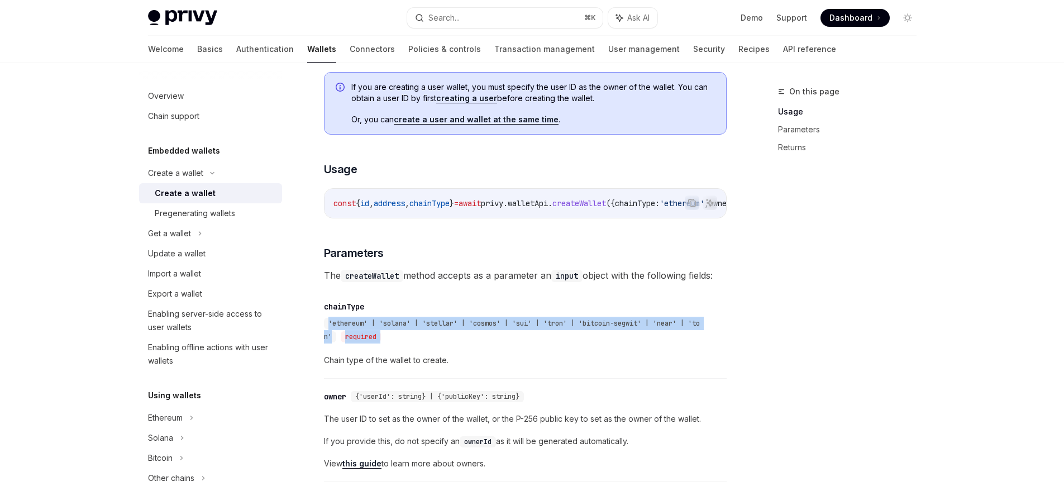
click at [546, 330] on span "'ethereum' | 'solana' | 'stellar' | 'cosmos' | 'sui' | 'tron' | 'bitcoin-segwit…" at bounding box center [512, 330] width 376 height 22
click at [547, 330] on span "'ethereum' | 'solana' | 'stellar' | 'cosmos' | 'sui' | 'tron' | 'bitcoin-segwit…" at bounding box center [512, 330] width 376 height 22
click at [559, 344] on div "'ethereum' | 'solana' | 'stellar' | 'cosmos' | 'sui' | 'tron' | 'bitcoin-segwit…" at bounding box center [520, 330] width 392 height 27
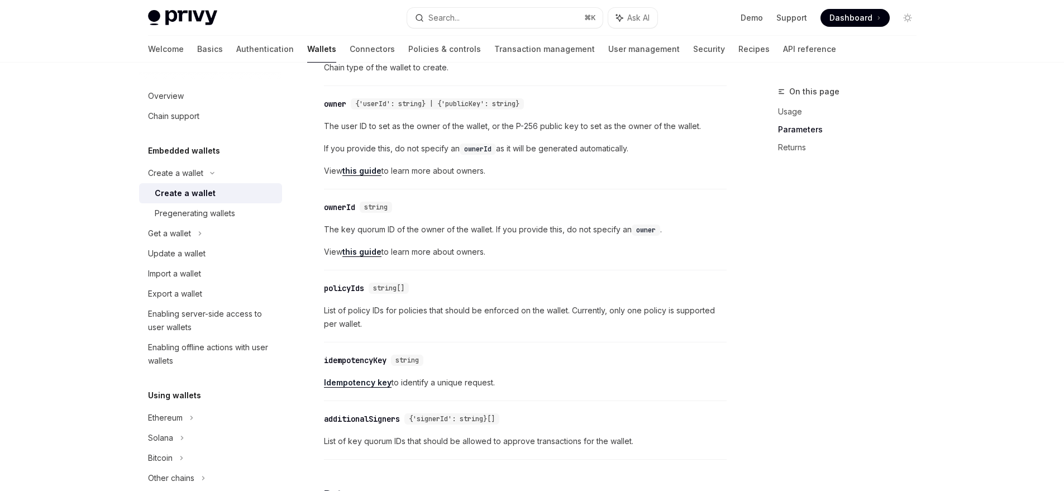
scroll to position [572, 0]
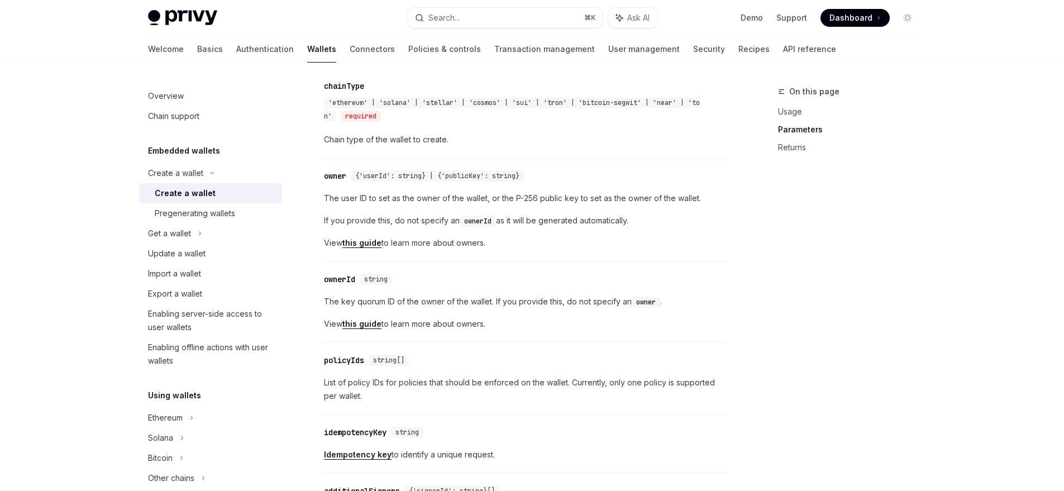
click at [369, 180] on span "{'userId': string} | {'publicKey': string}" at bounding box center [437, 176] width 164 height 9
click at [372, 180] on span "{'userId': string} | {'publicKey': string}" at bounding box center [437, 176] width 164 height 9
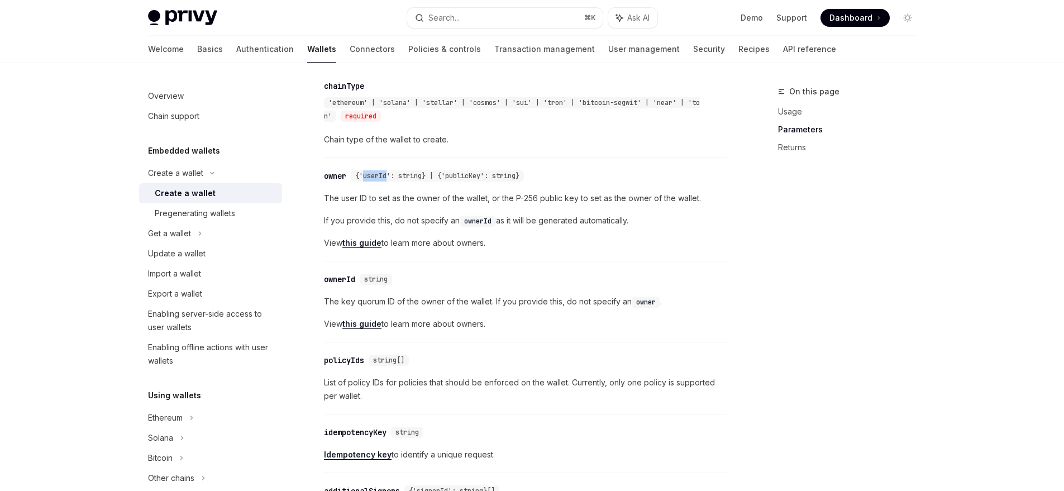
click at [372, 180] on span "{'userId': string} | {'publicKey': string}" at bounding box center [437, 176] width 164 height 9
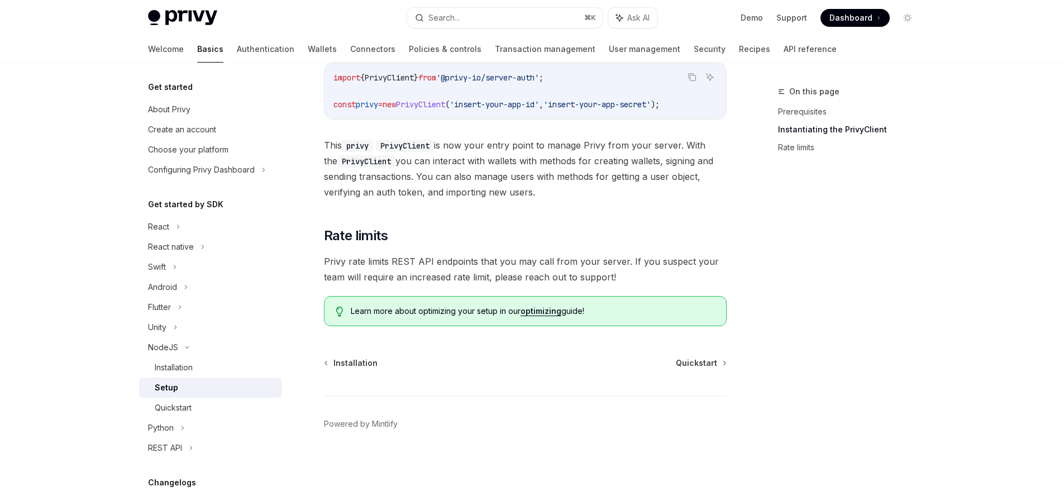
scroll to position [265, 0]
click at [191, 131] on div "Create an account" at bounding box center [182, 129] width 68 height 13
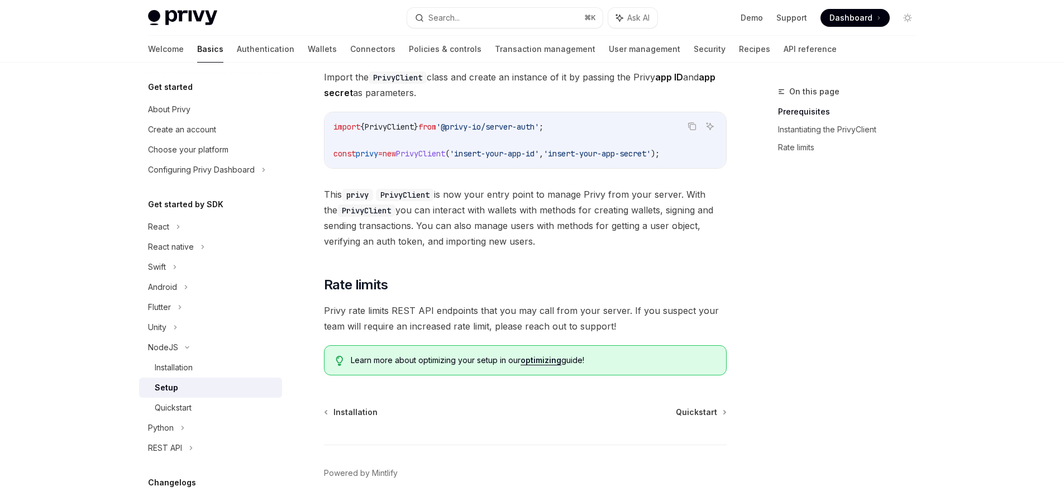
scroll to position [149, 0]
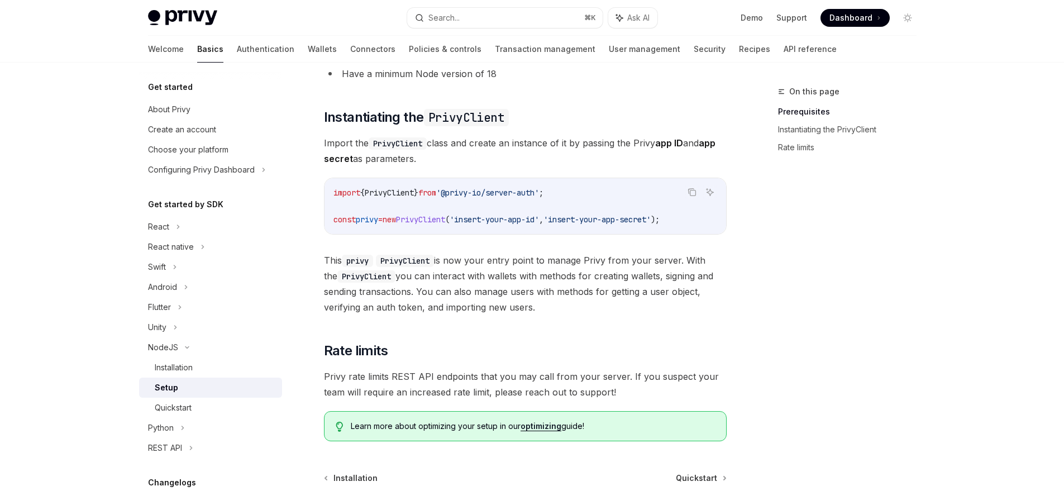
click at [445, 220] on span "PrivyClient" at bounding box center [420, 220] width 49 height 10
click at [450, 260] on span "This privy PrivyClient is now your entry point to manage Privy from your server…" at bounding box center [525, 284] width 403 height 63
click at [444, 218] on span "PrivyClient" at bounding box center [420, 220] width 49 height 10
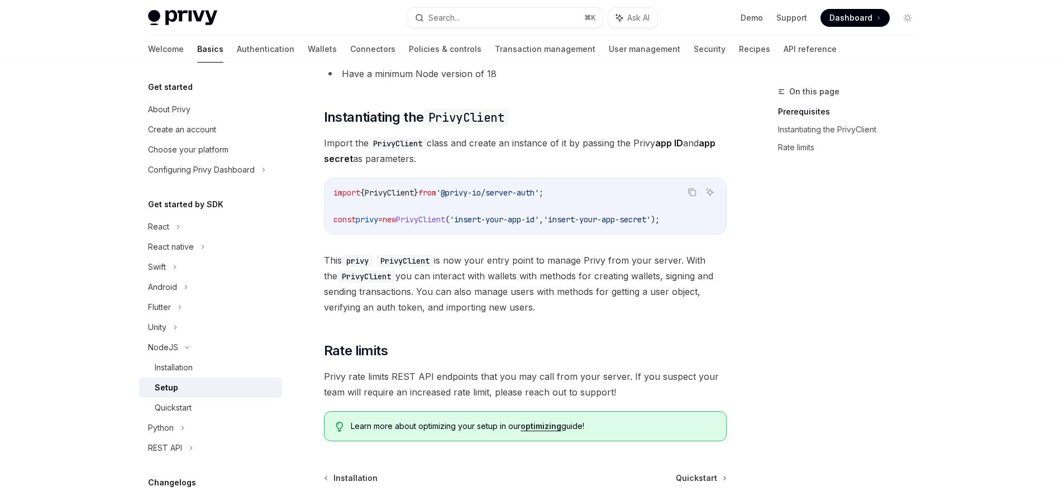
click at [454, 239] on div "​ Prerequisites Before you begin: Get your Privy app ID and app secret from the…" at bounding box center [525, 216] width 403 height 449
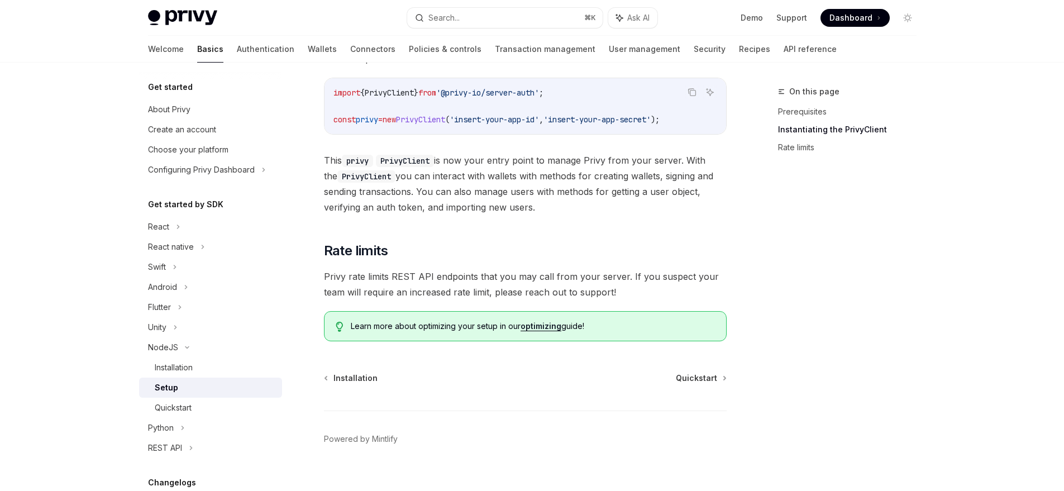
scroll to position [265, 0]
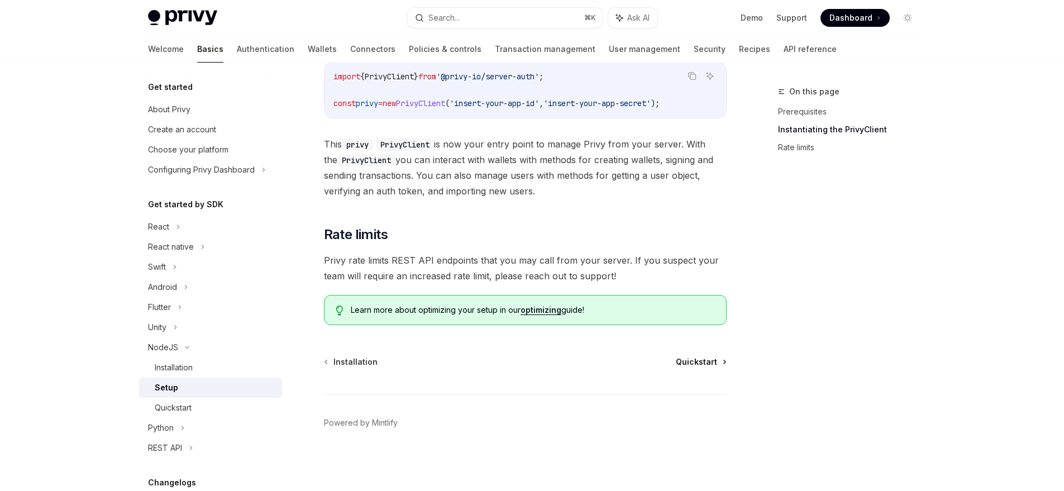
click at [703, 362] on span "Quickstart" at bounding box center [696, 361] width 41 height 11
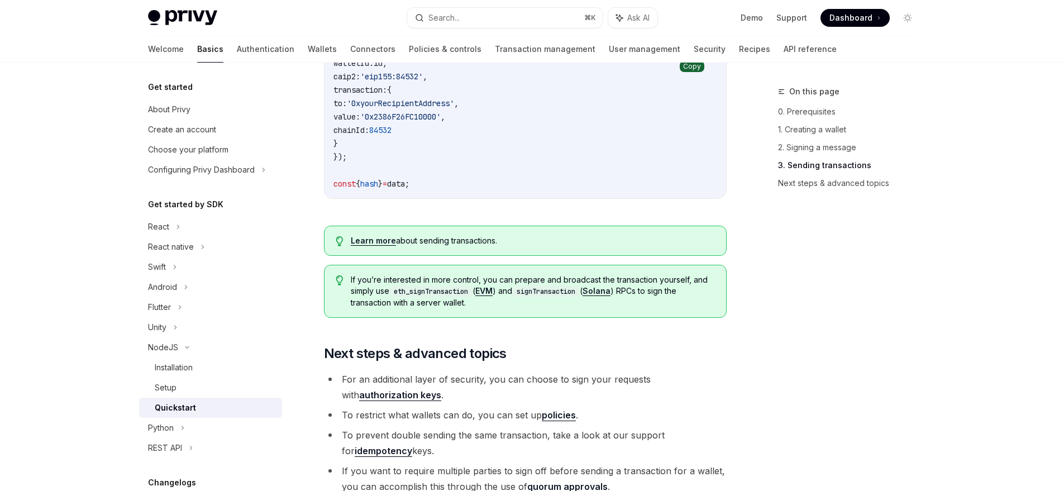
scroll to position [1184, 0]
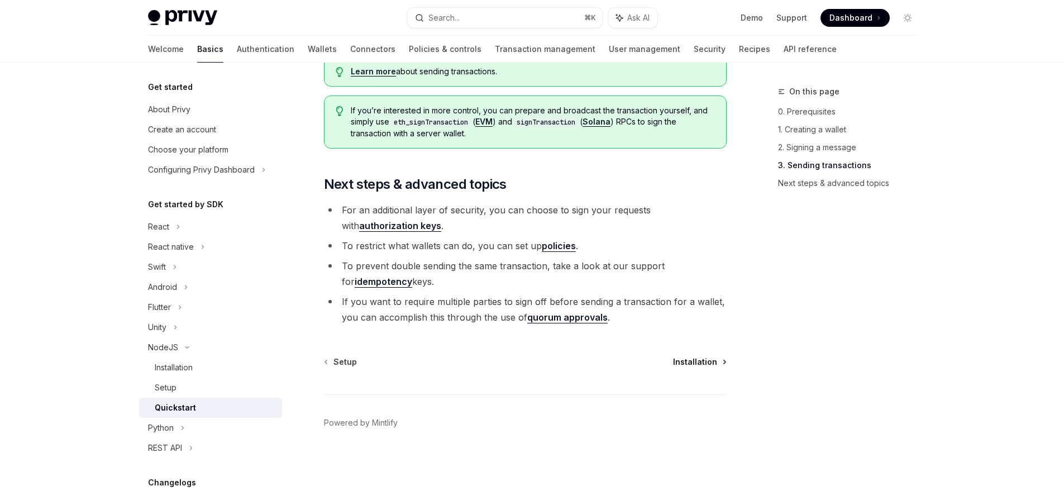
click at [695, 360] on span "Installation" at bounding box center [695, 361] width 44 height 11
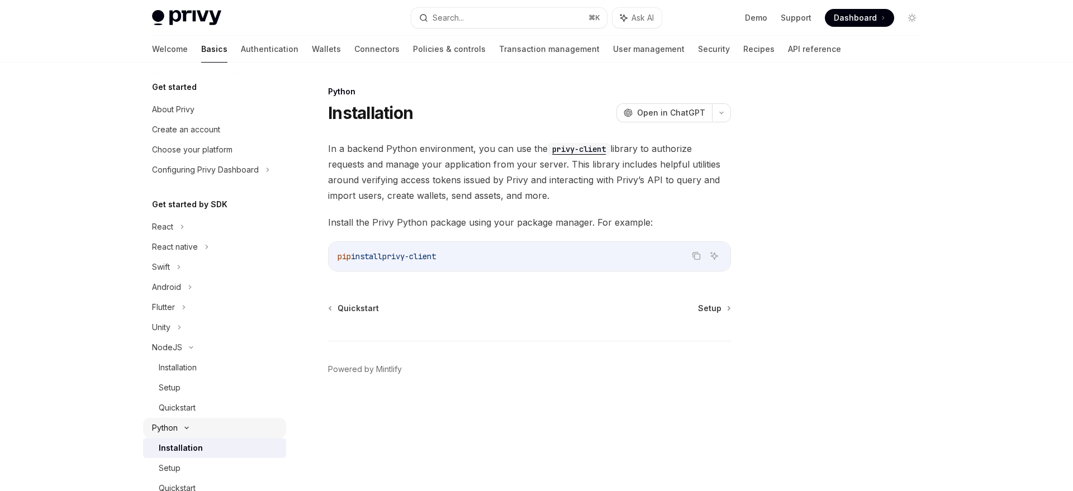
click at [173, 429] on div "Python" at bounding box center [165, 427] width 26 height 13
click at [179, 413] on div "Quickstart" at bounding box center [177, 407] width 37 height 13
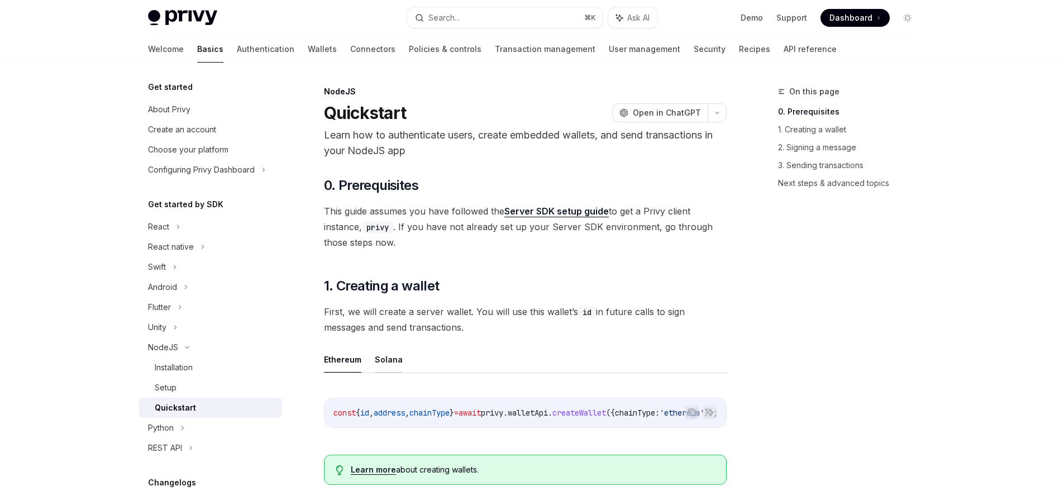
click at [381, 364] on button "Solana" at bounding box center [389, 359] width 28 height 26
click at [342, 362] on button "Ethereum" at bounding box center [342, 359] width 37 height 26
click at [377, 359] on button "Solana" at bounding box center [389, 359] width 28 height 26
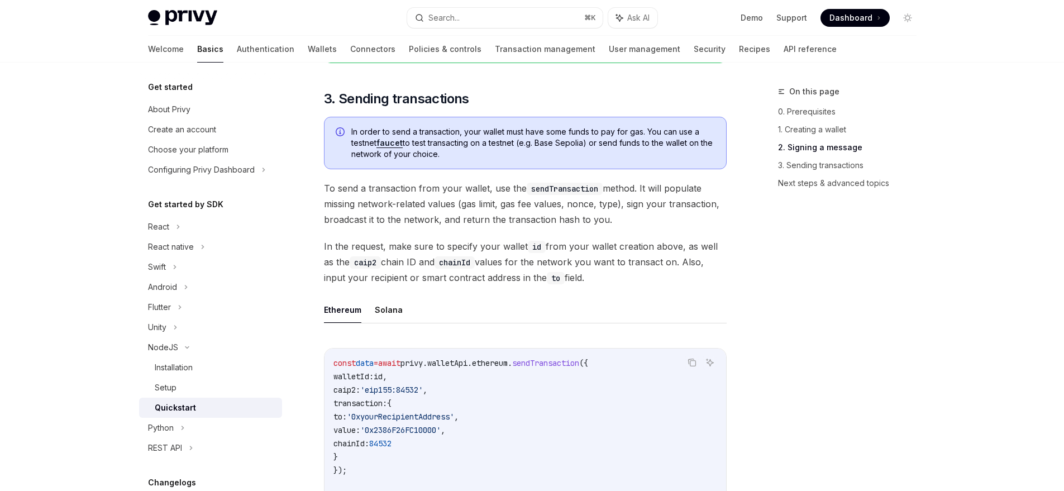
scroll to position [824, 0]
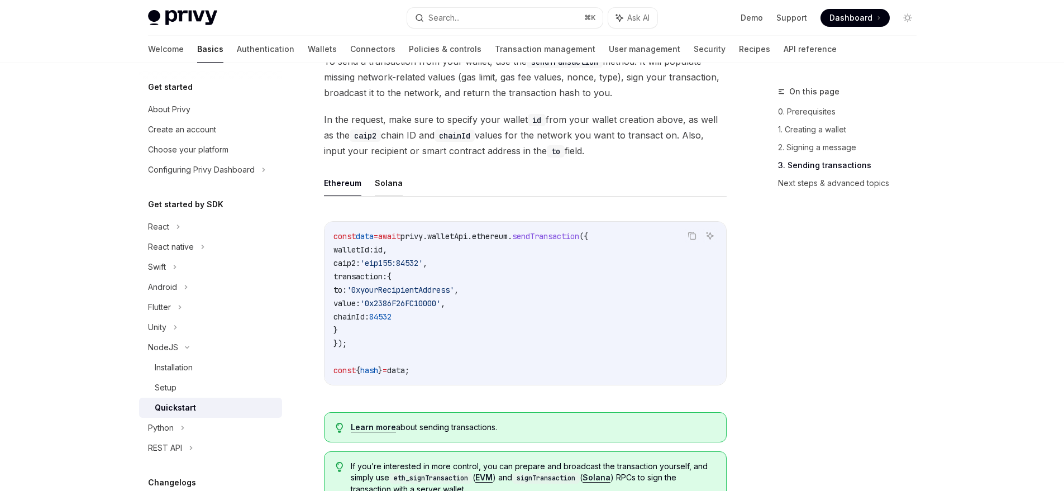
click at [387, 191] on button "Solana" at bounding box center [389, 183] width 28 height 26
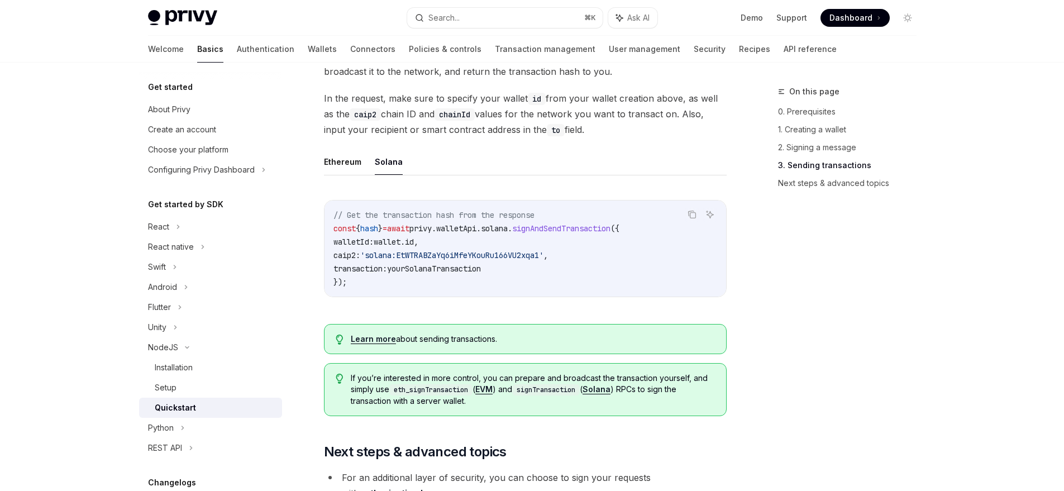
scroll to position [905, 0]
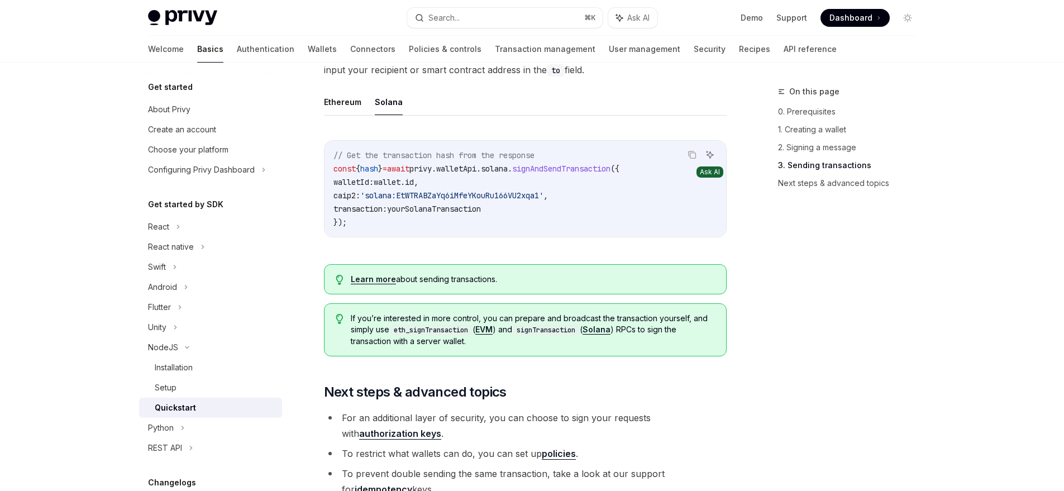
click at [706, 157] on icon "Ask AI" at bounding box center [710, 154] width 9 height 9
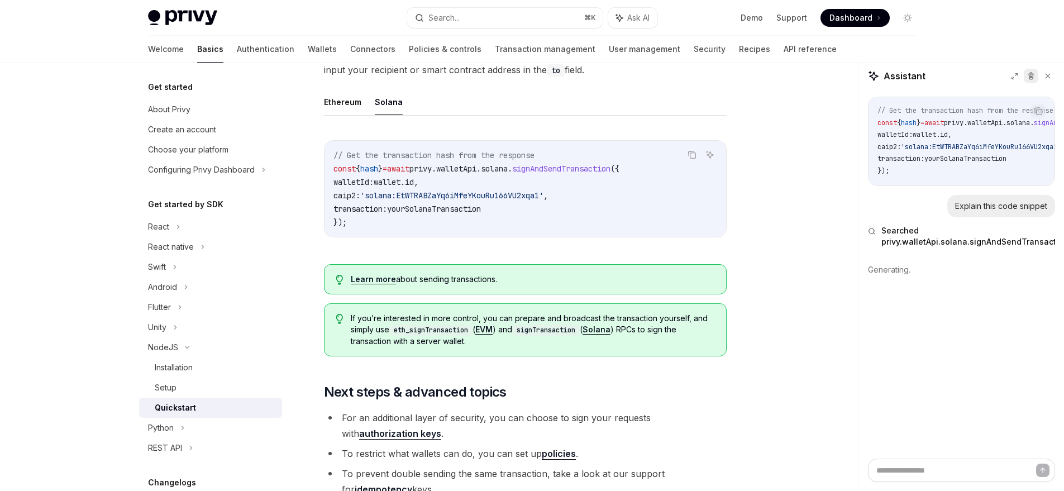
click at [1031, 76] on icon at bounding box center [1031, 77] width 0 height 2
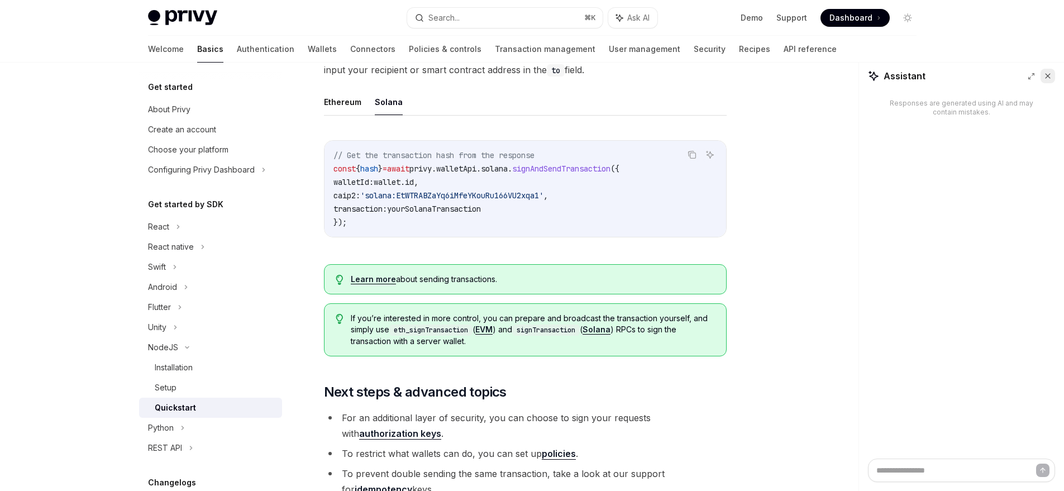
click at [1052, 78] on button at bounding box center [1048, 76] width 15 height 15
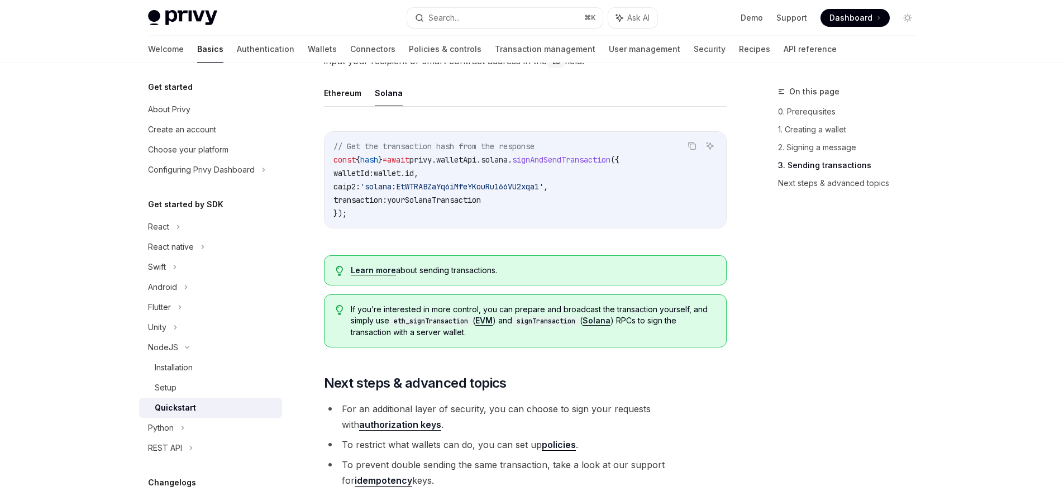
scroll to position [1117, 0]
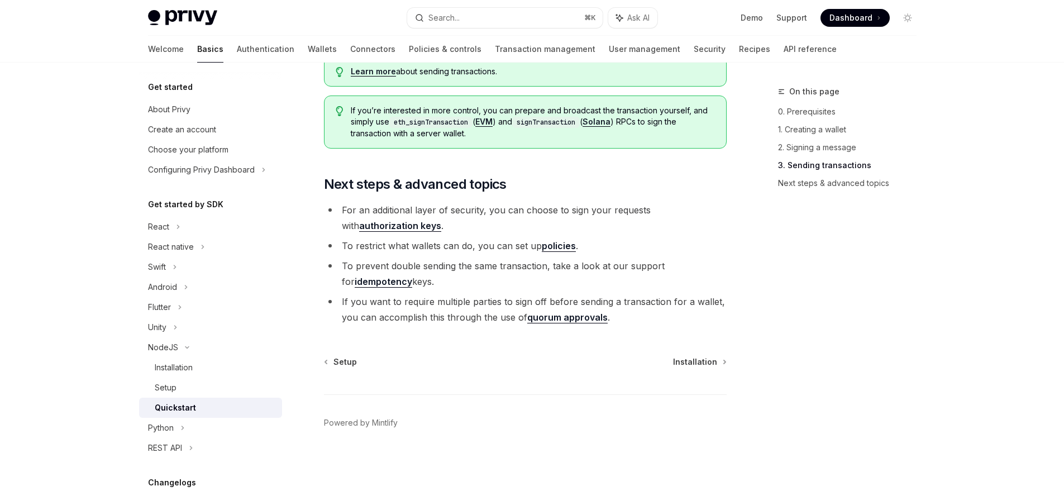
type textarea "*"
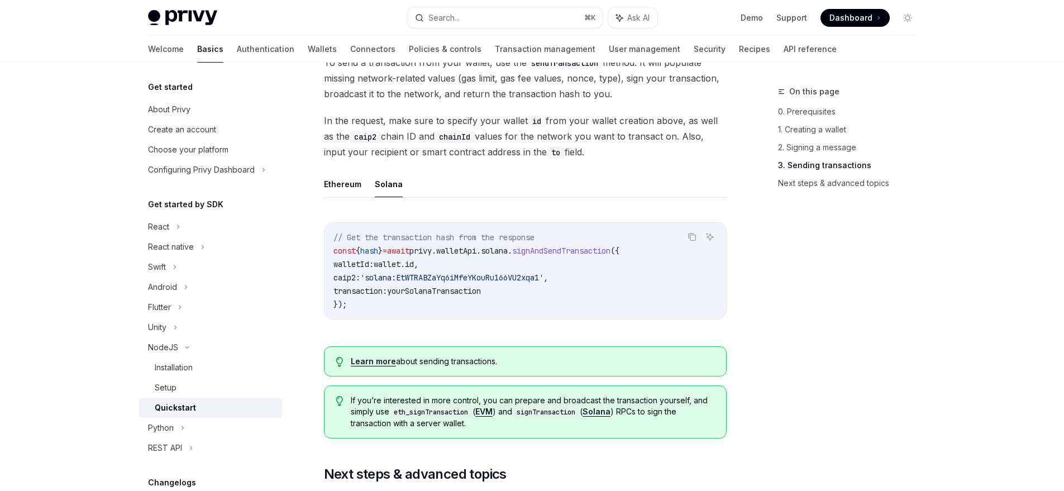
scroll to position [761, 0]
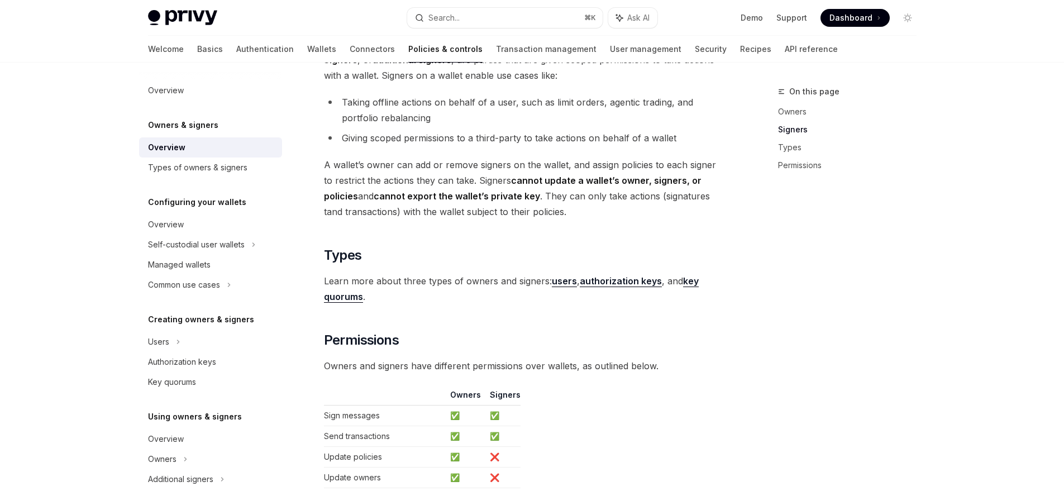
scroll to position [888, 0]
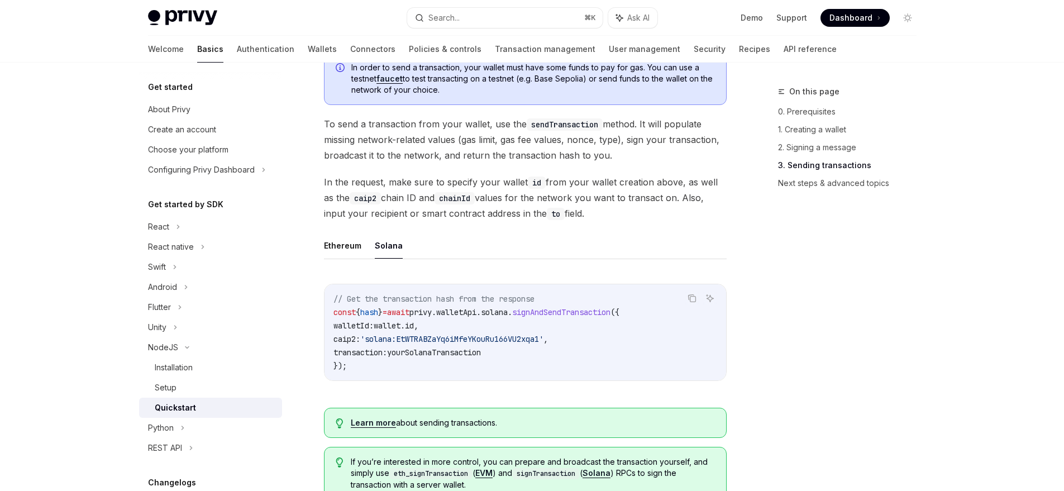
scroll to position [0, 61]
type textarea "*"
